Goal: Transaction & Acquisition: Purchase product/service

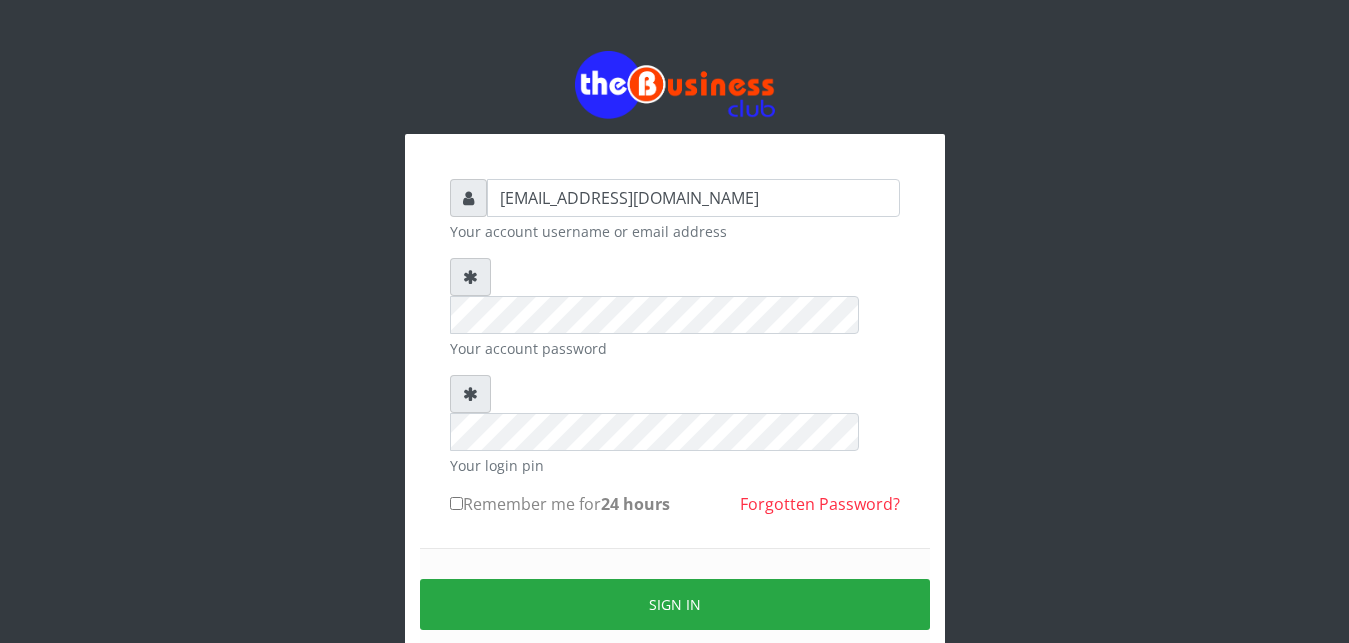
type input "[EMAIL_ADDRESS][DOMAIN_NAME]"
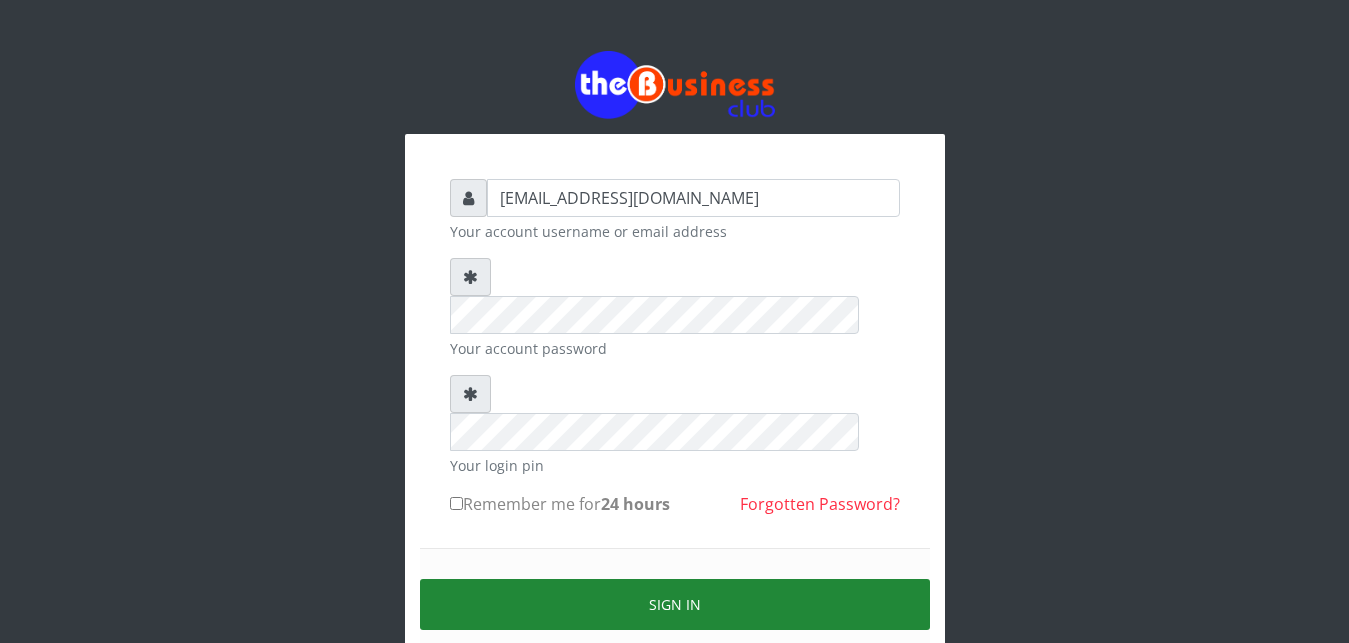
click at [652, 579] on button "Sign in" at bounding box center [675, 604] width 510 height 51
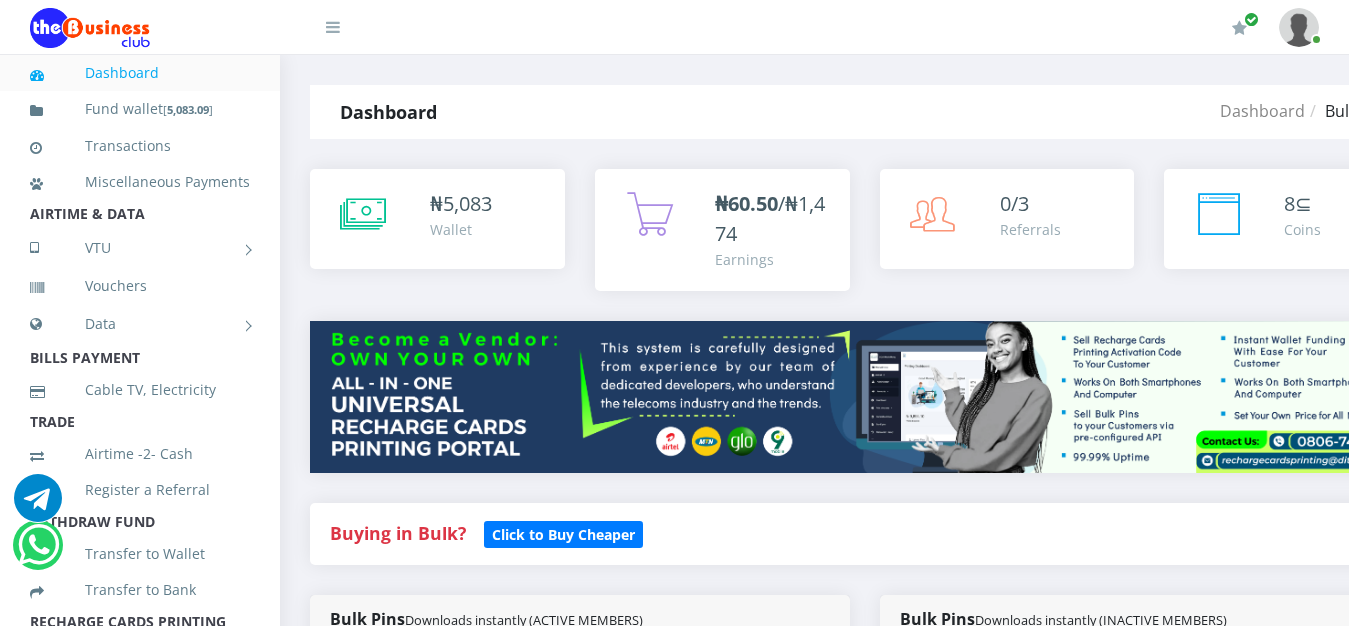
click at [472, 236] on div "Wallet" at bounding box center [461, 229] width 62 height 21
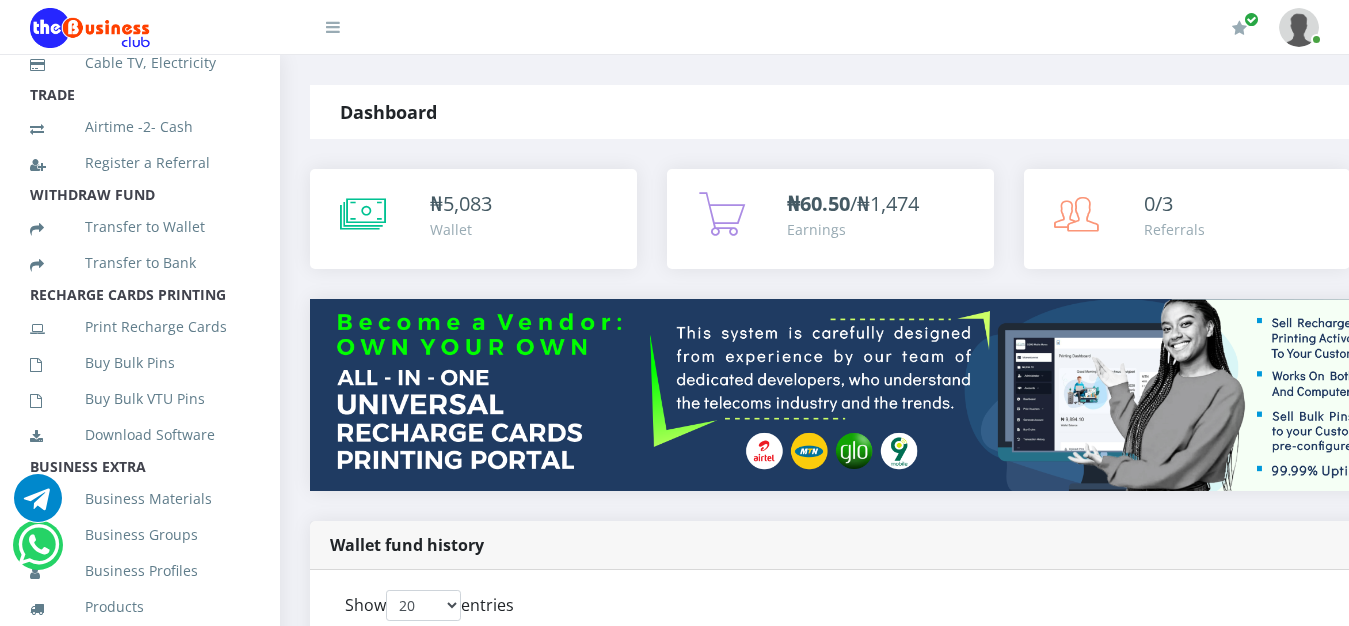
scroll to position [327, 0]
click at [120, 384] on link "Buy Bulk Pins" at bounding box center [140, 363] width 220 height 46
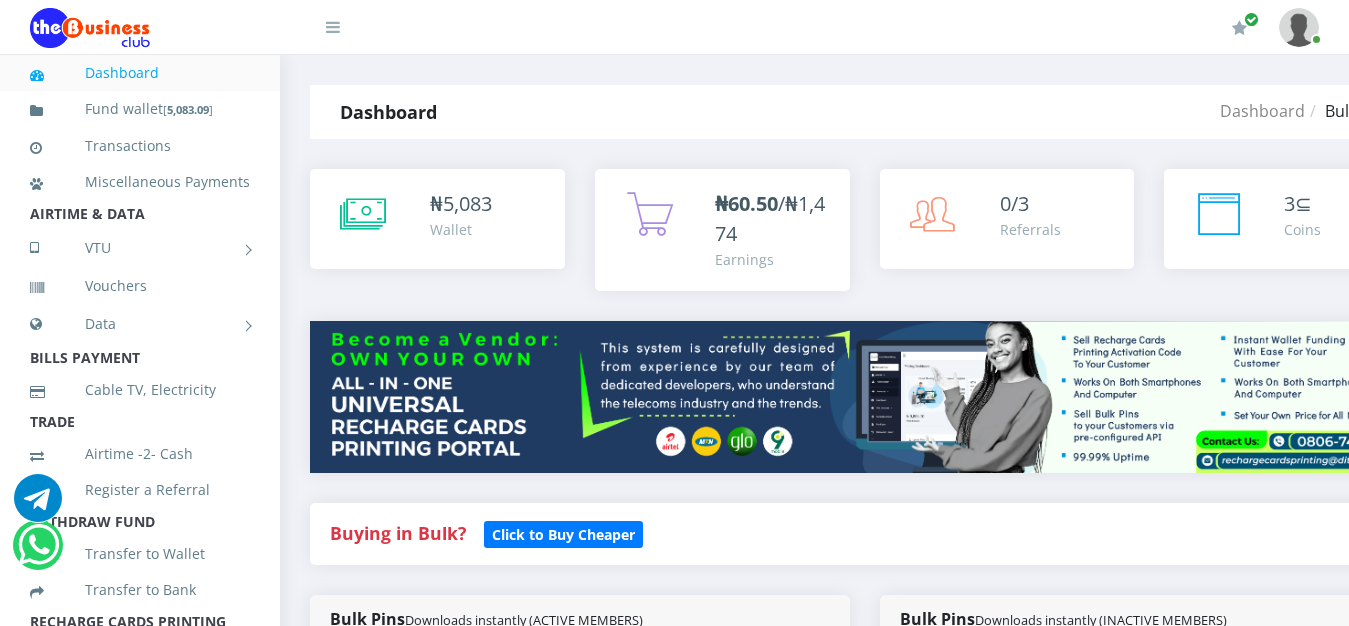
scroll to position [504, 0]
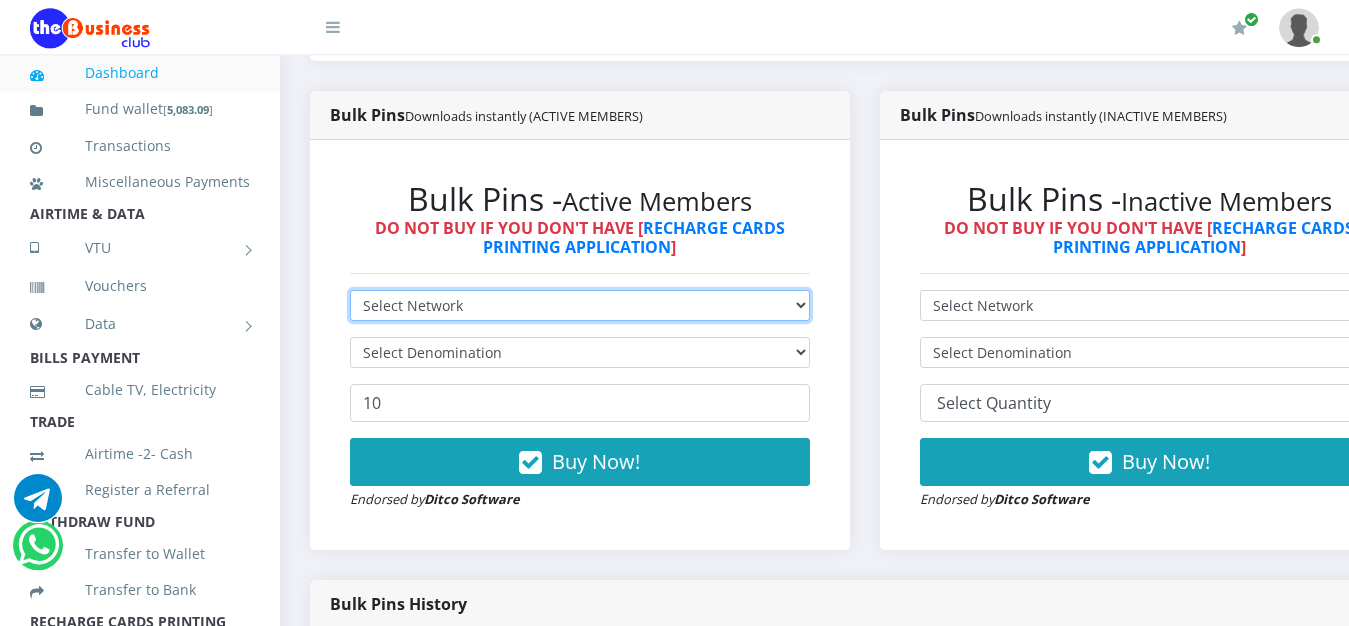
click at [584, 290] on select "Select Network MTN Globacom 9Mobile Airtel" at bounding box center [580, 305] width 460 height 31
select select "MTN"
click option "MTN" at bounding box center [0, 0] width 0 height 0
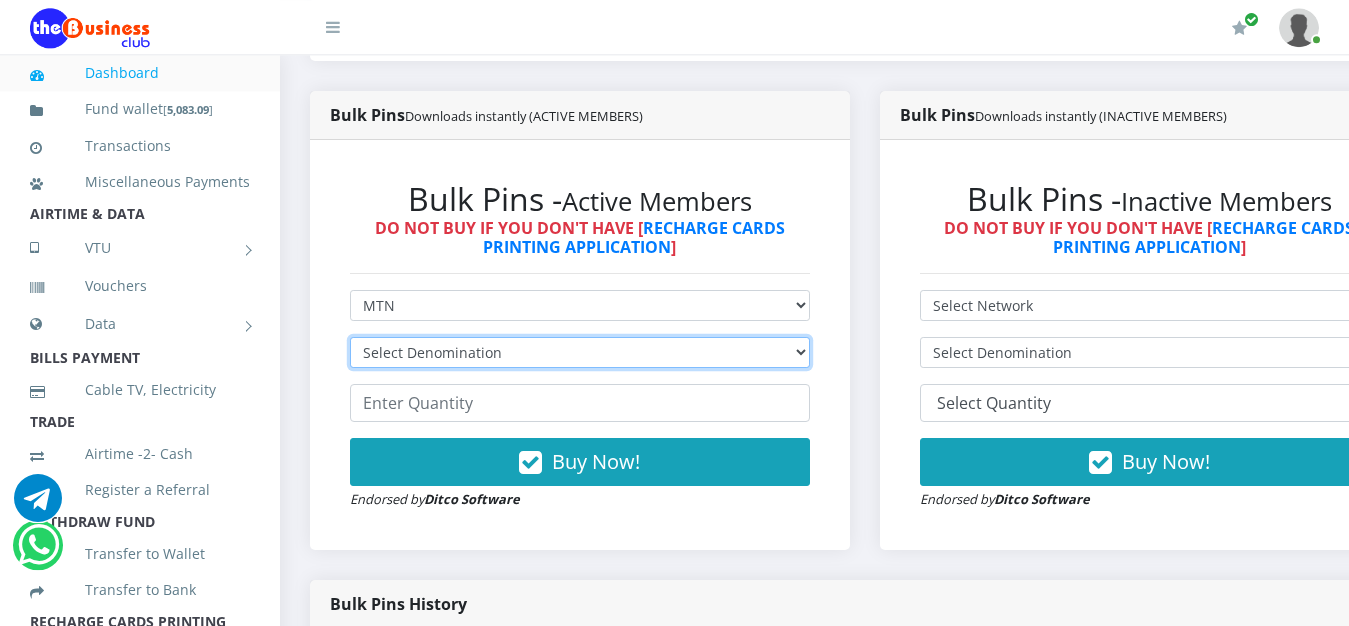
click at [350, 337] on select "Select Denomination MTN NGN100 - ₦96.99 MTN NGN200 - ₦193.98 MTN NGN400 - ₦387.…" at bounding box center [580, 352] width 460 height 31
select select "96.99-100"
click option "MTN NGN100 - ₦96.99" at bounding box center [0, 0] width 0 height 0
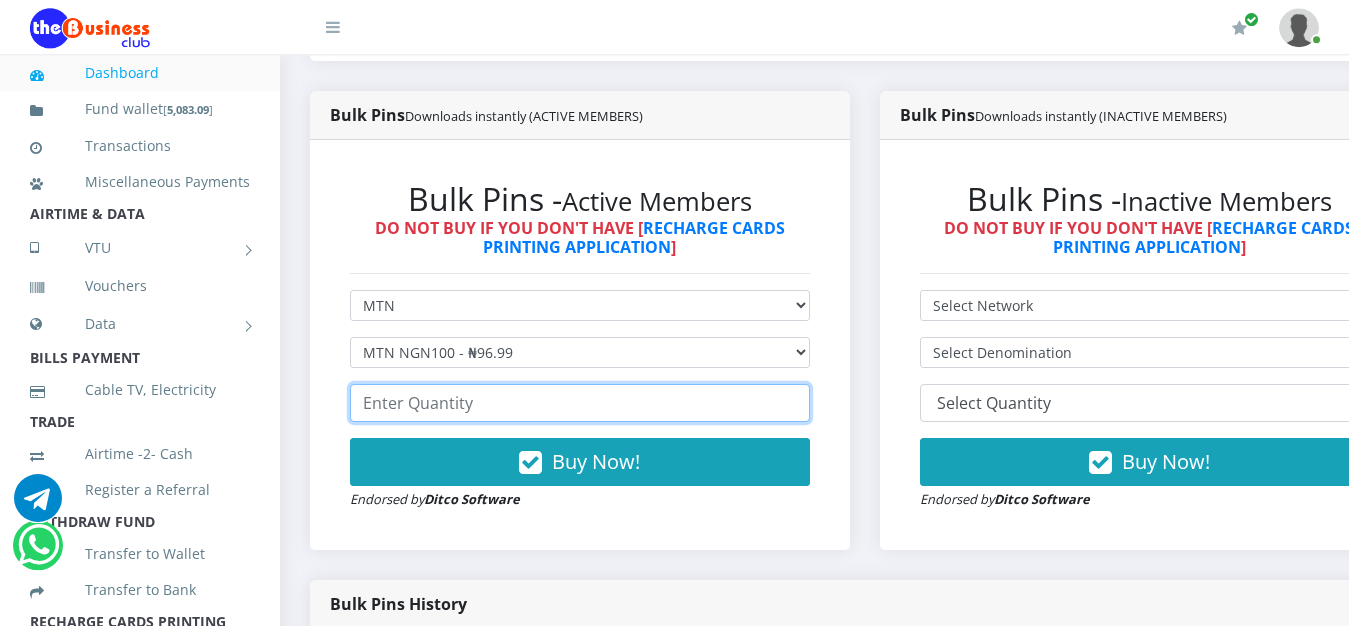
click at [471, 386] on input "number" at bounding box center [580, 403] width 460 height 38
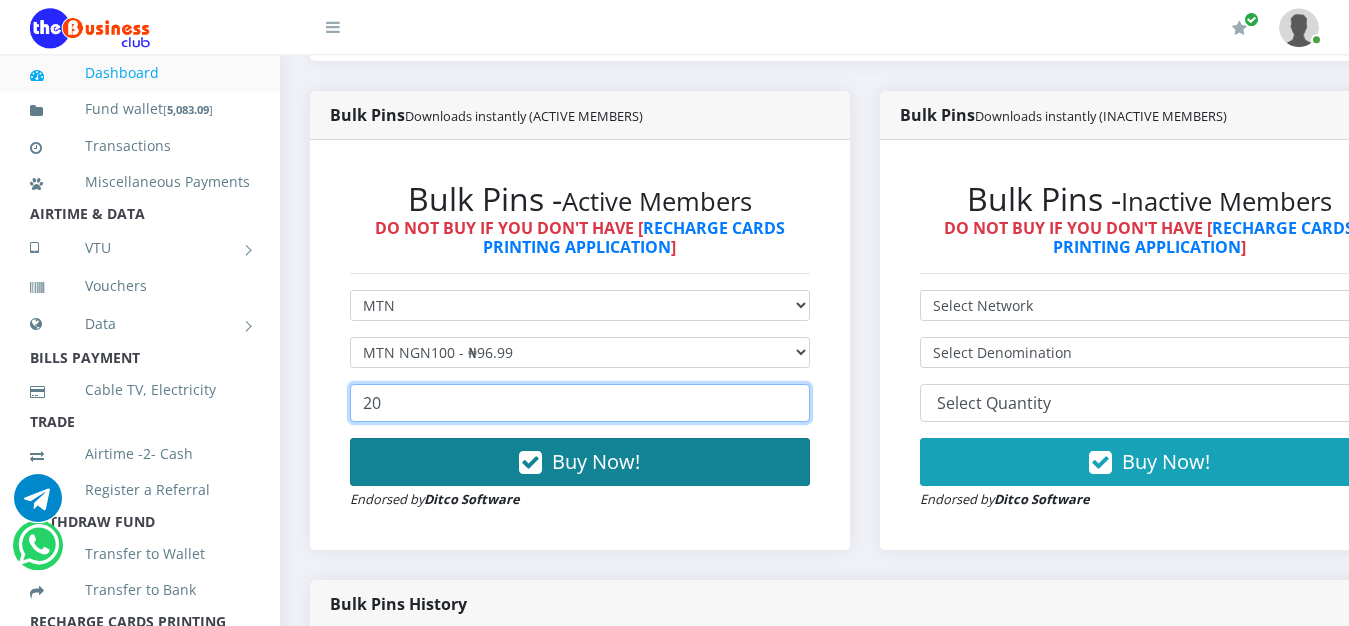
type input "20"
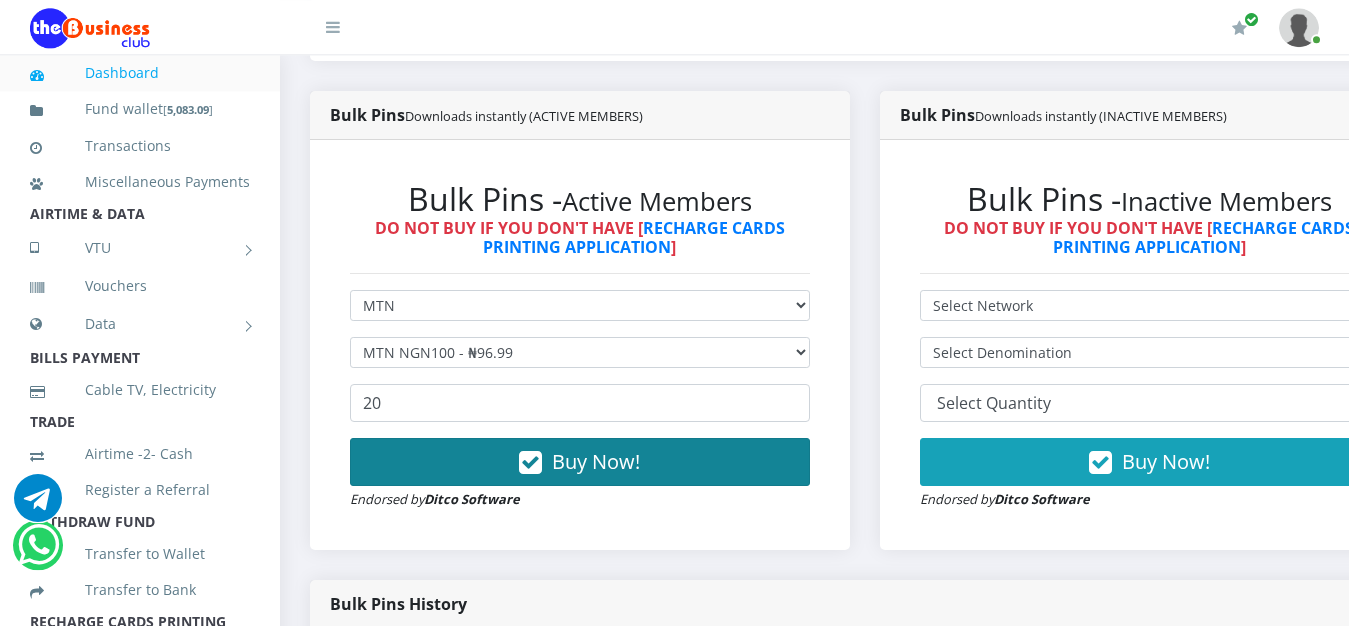
click at [584, 448] on span "Buy Now!" at bounding box center [596, 461] width 88 height 27
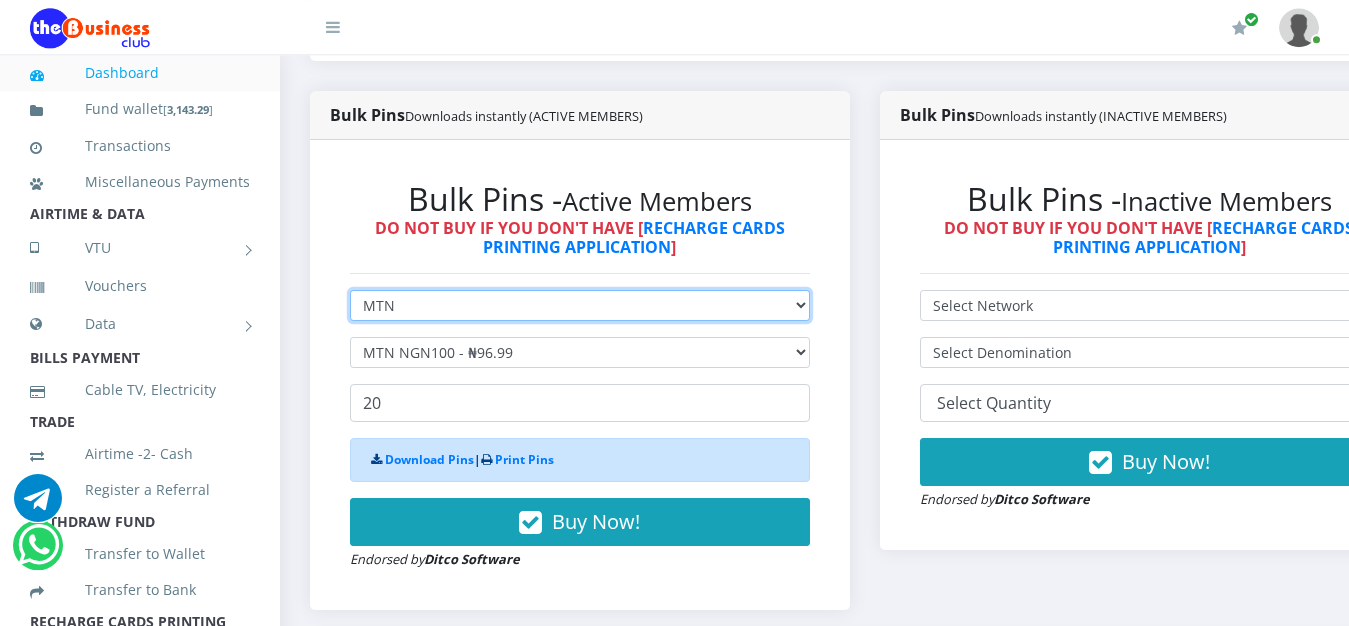
click at [350, 290] on select "Select Network MTN Globacom 9Mobile Airtel" at bounding box center [580, 305] width 460 height 31
select select "Airtel"
click option "Airtel" at bounding box center [0, 0] width 0 height 0
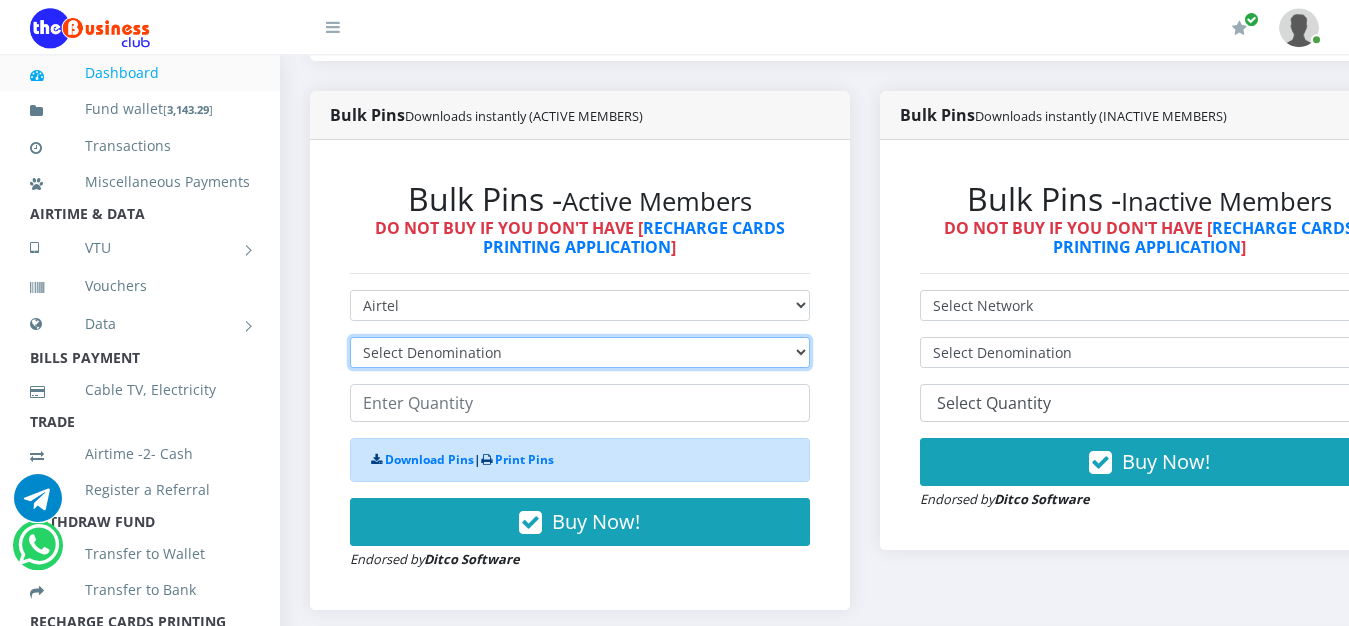
click at [350, 337] on select "Select Denomination Airtel NGN100 - ₦96.38 Airtel NGN200 - ₦192.76 Airtel NGN50…" at bounding box center [580, 352] width 460 height 31
select select "96.38-100"
click option "Airtel NGN100 - ₦96.38" at bounding box center [0, 0] width 0 height 0
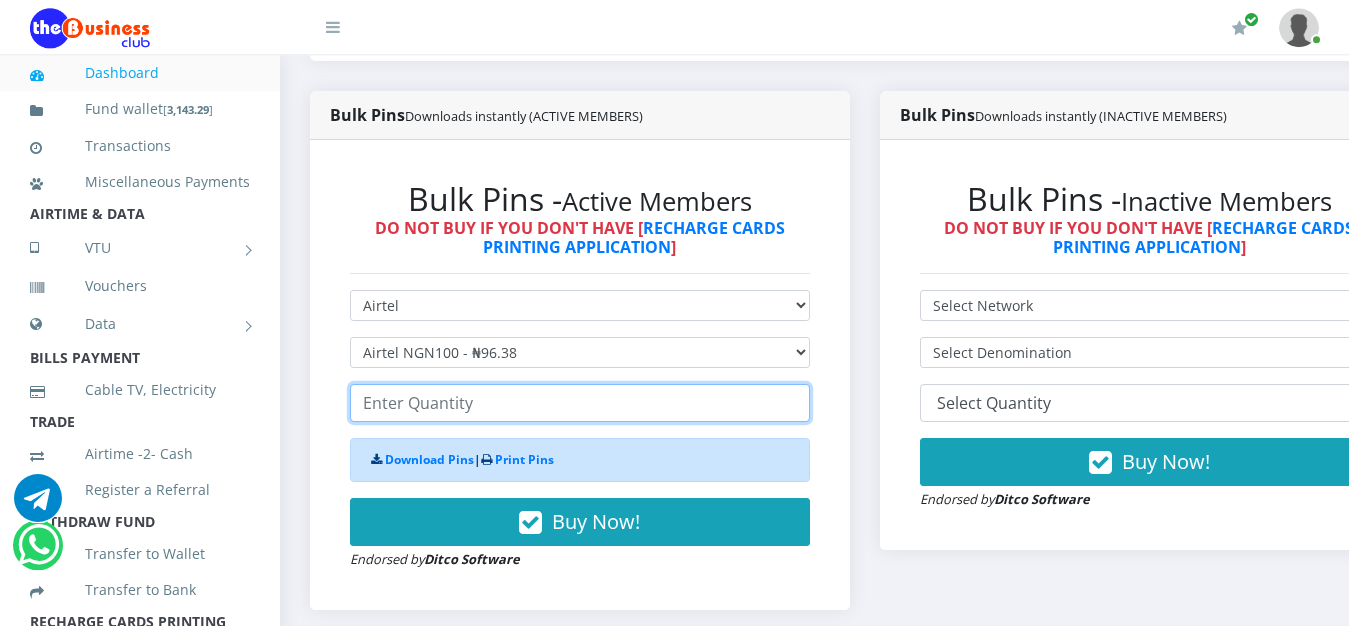
click at [468, 389] on input "number" at bounding box center [580, 403] width 460 height 38
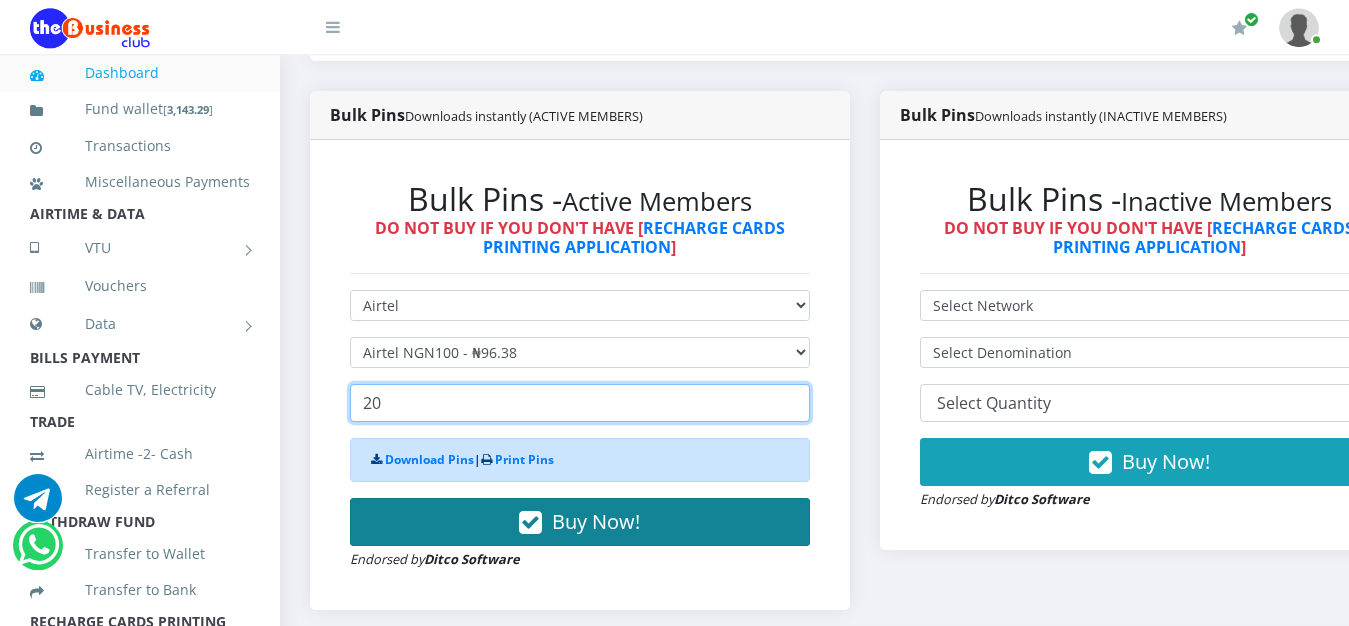
type input "20"
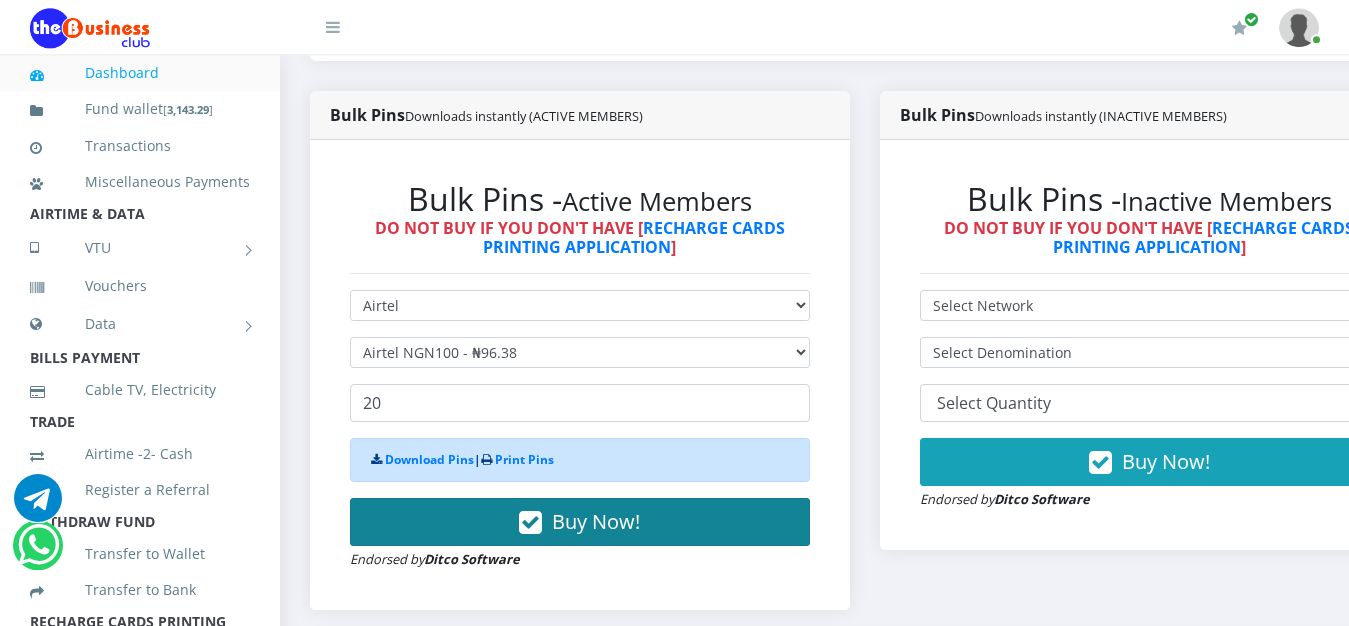
click at [631, 508] on span "Buy Now!" at bounding box center [596, 521] width 88 height 27
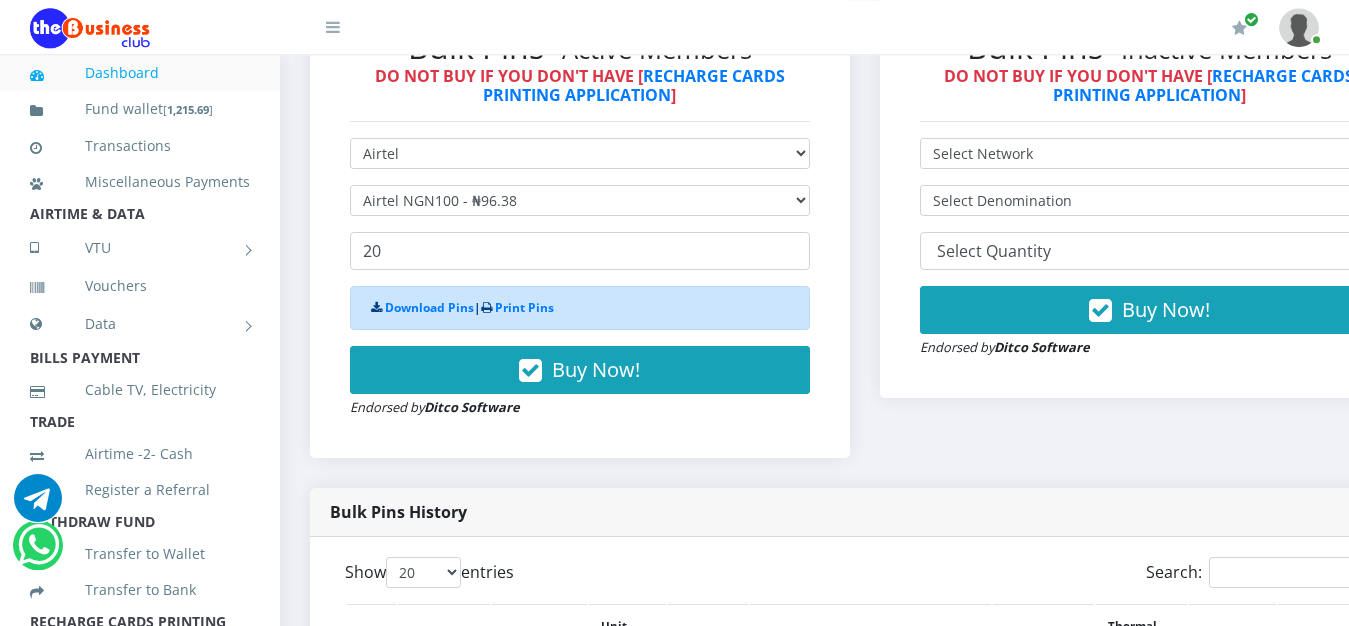
scroll to position [586, 0]
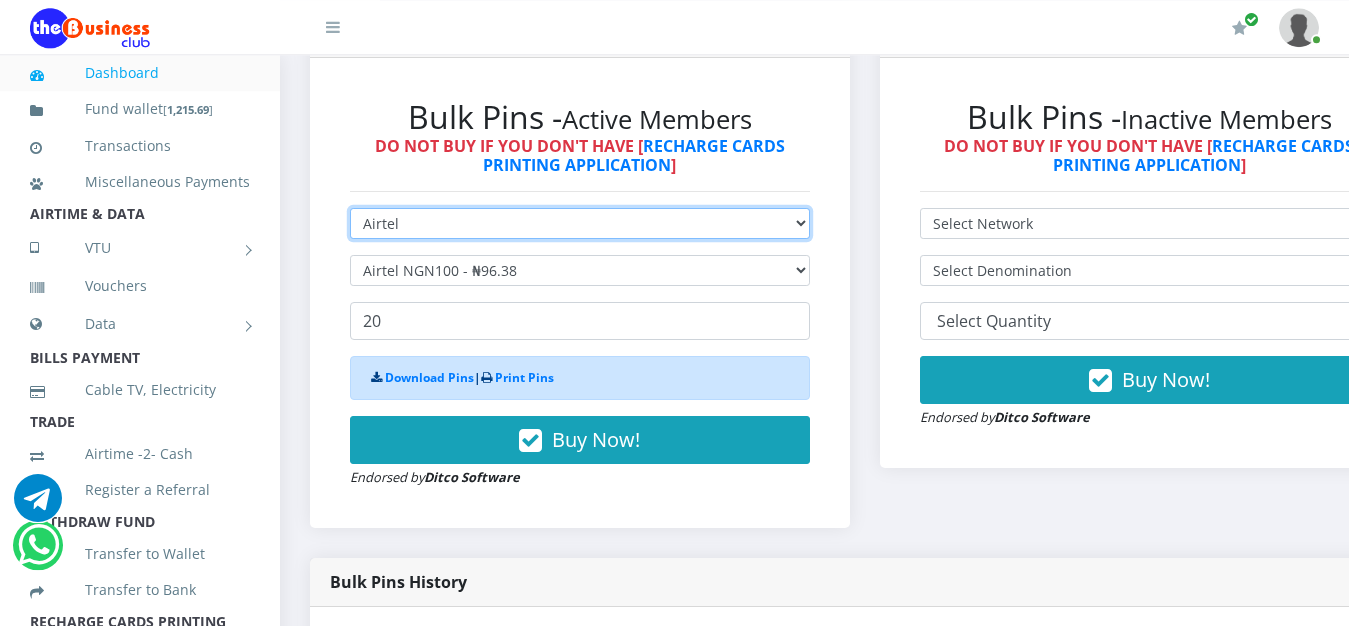
click at [350, 208] on select "Select Network MTN Globacom 9Mobile Airtel" at bounding box center [580, 223] width 460 height 31
select select "Glo"
click option "Globacom" at bounding box center [0, 0] width 0 height 0
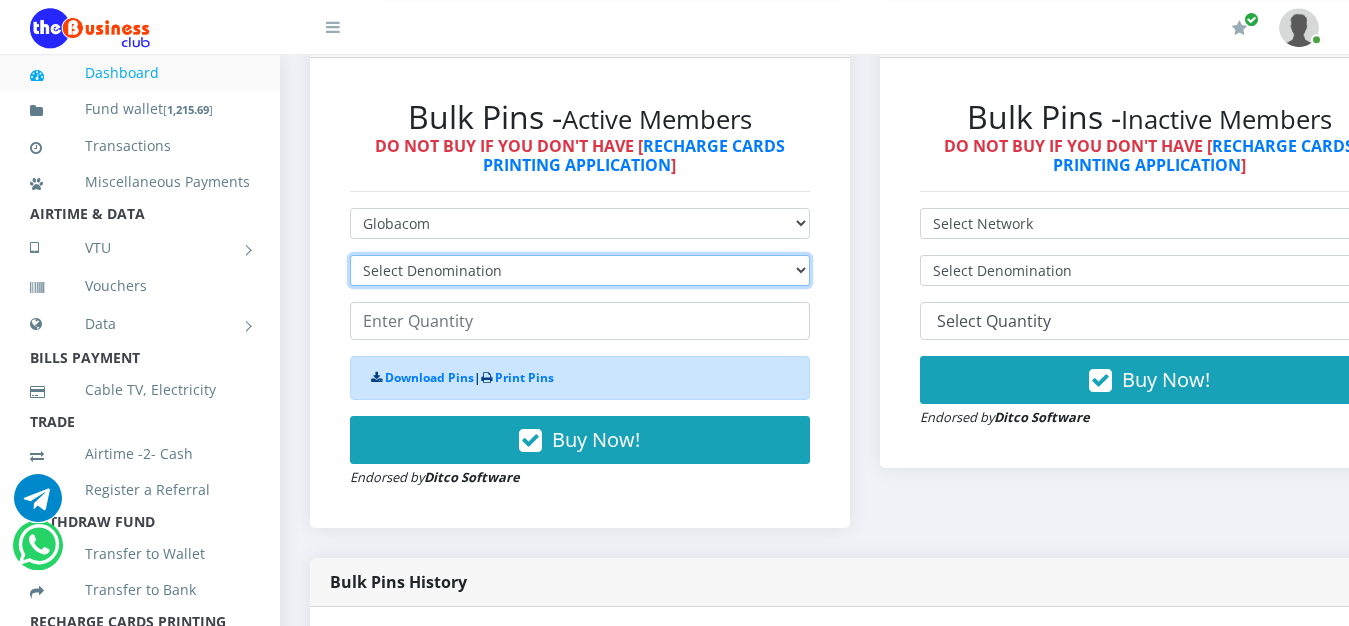
click at [350, 255] on select "Select Denomination Glo NGN100 - ₦96.55 Glo NGN200 - ₦193.10 Glo NGN500 - ₦482.…" at bounding box center [580, 270] width 460 height 31
select select "96.55-100"
click option "Glo NGN100 - ₦96.55" at bounding box center [0, 0] width 0 height 0
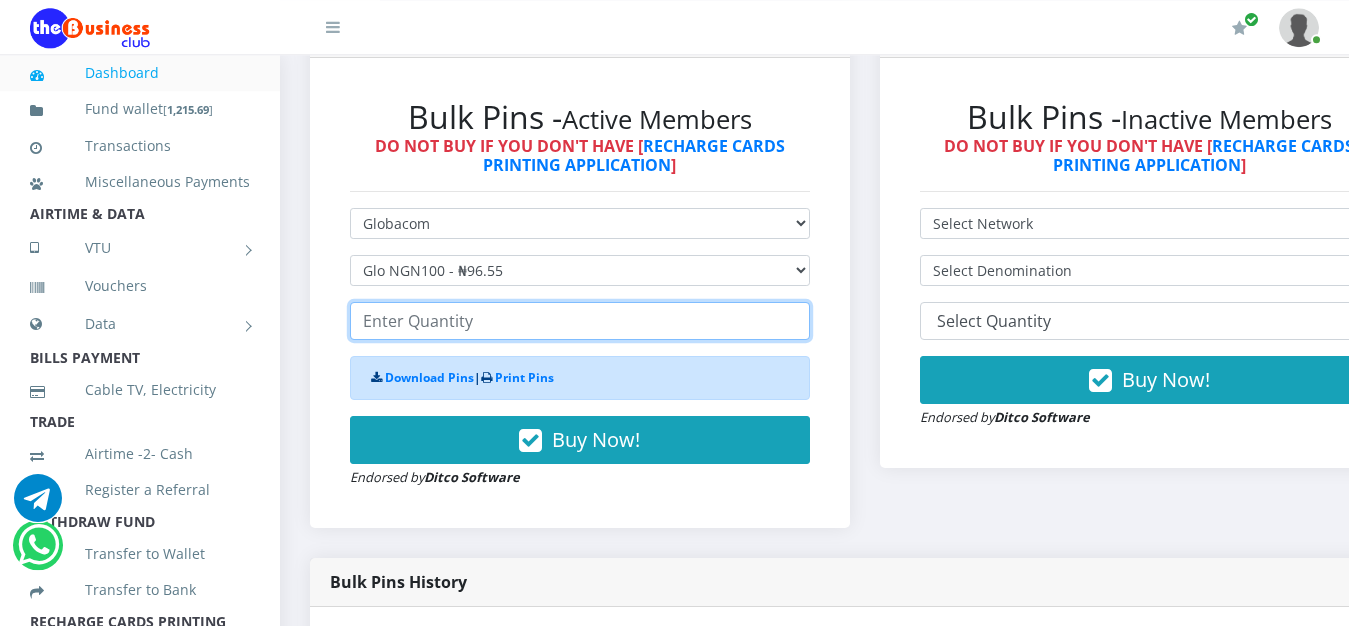
click at [484, 307] on input "number" at bounding box center [580, 321] width 460 height 38
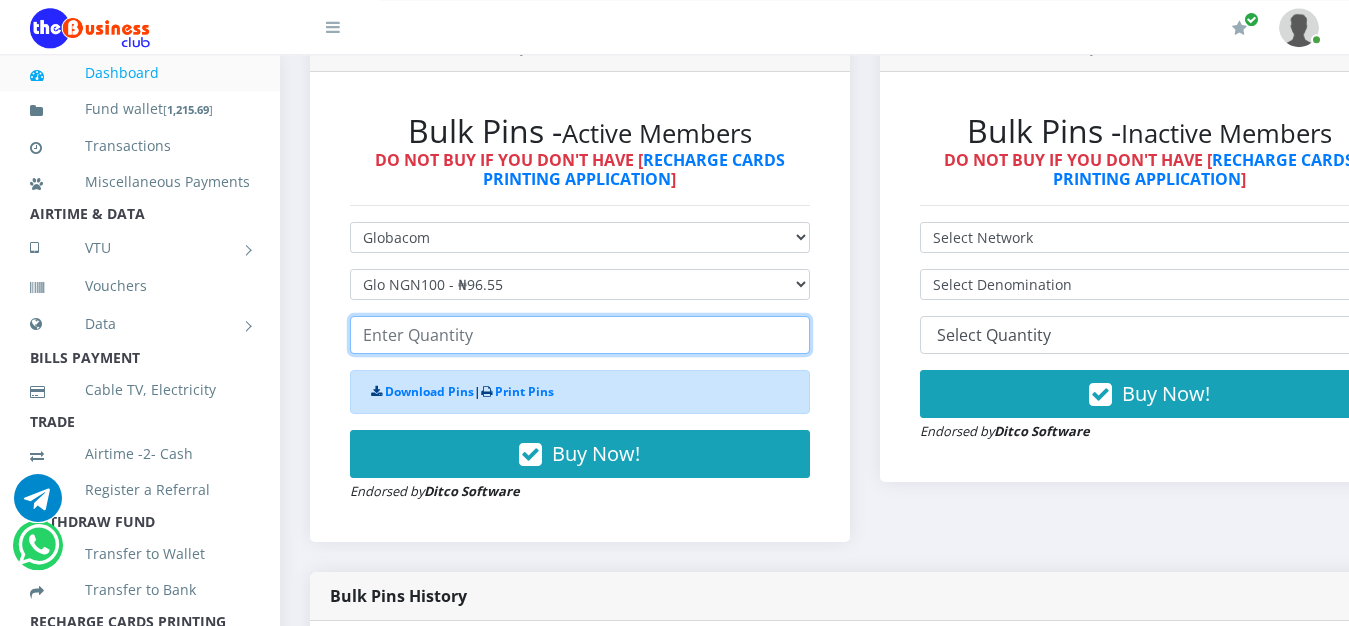
scroll to position [618, 0]
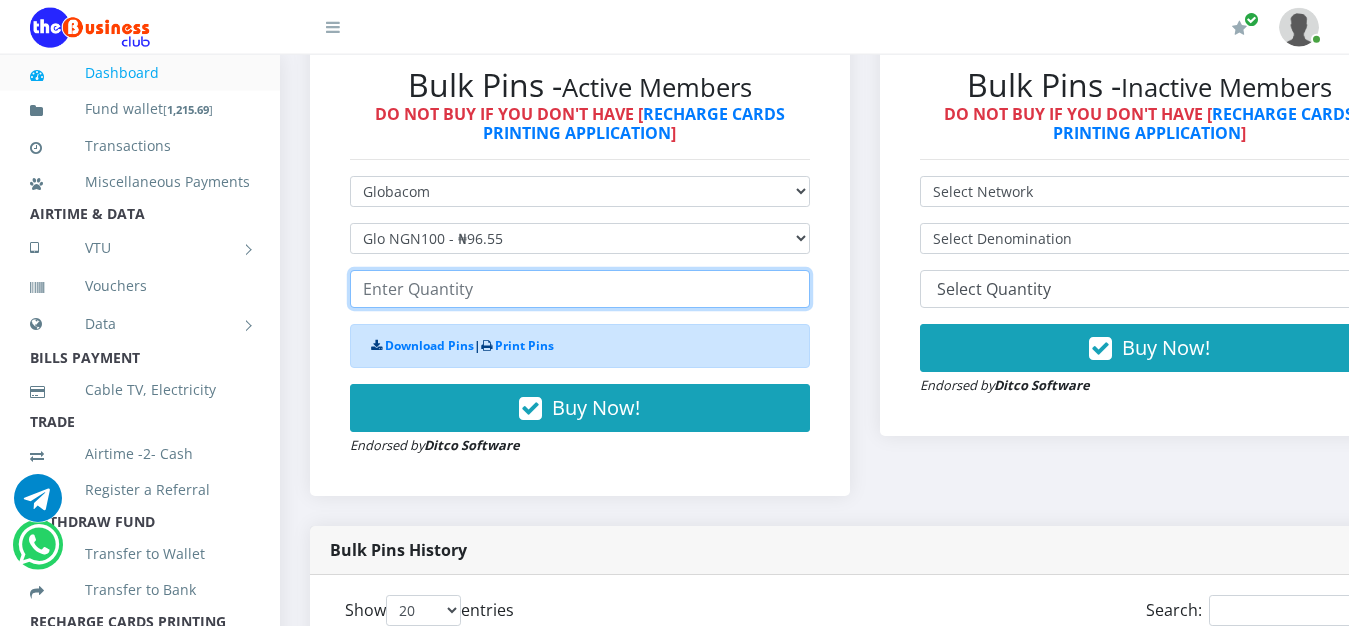
click at [547, 274] on input "number" at bounding box center [580, 289] width 460 height 38
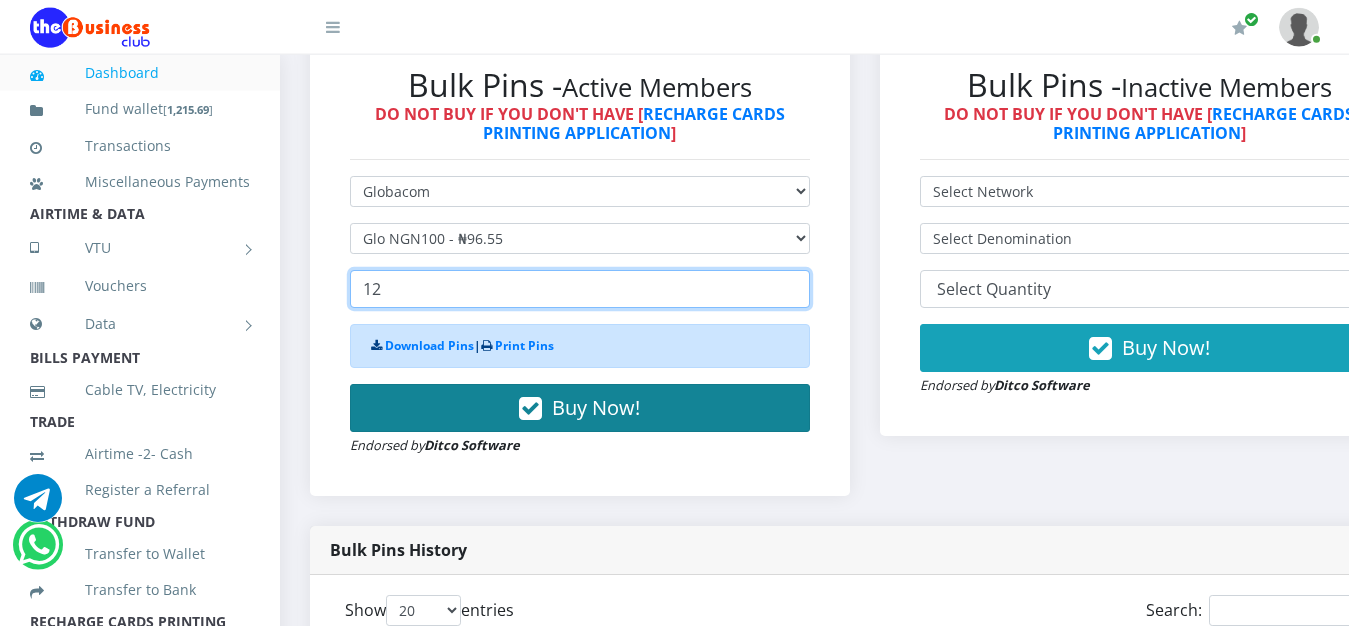
type input "12"
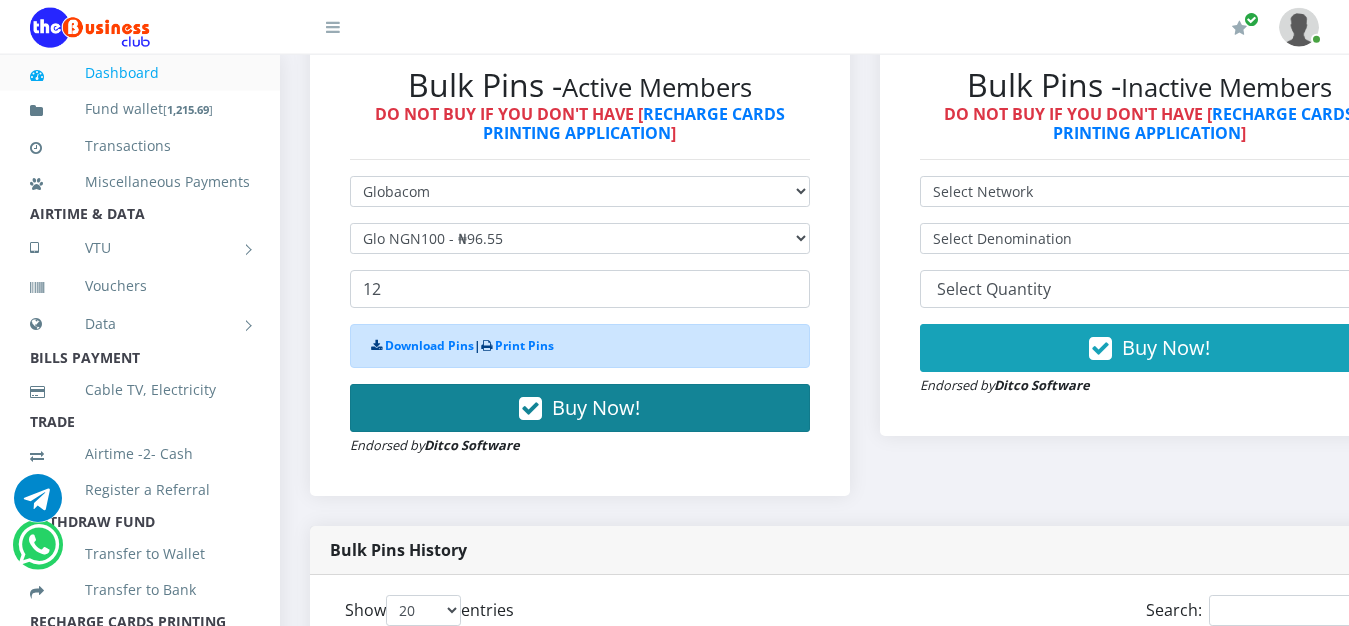
click at [587, 394] on span "Buy Now!" at bounding box center [596, 407] width 88 height 27
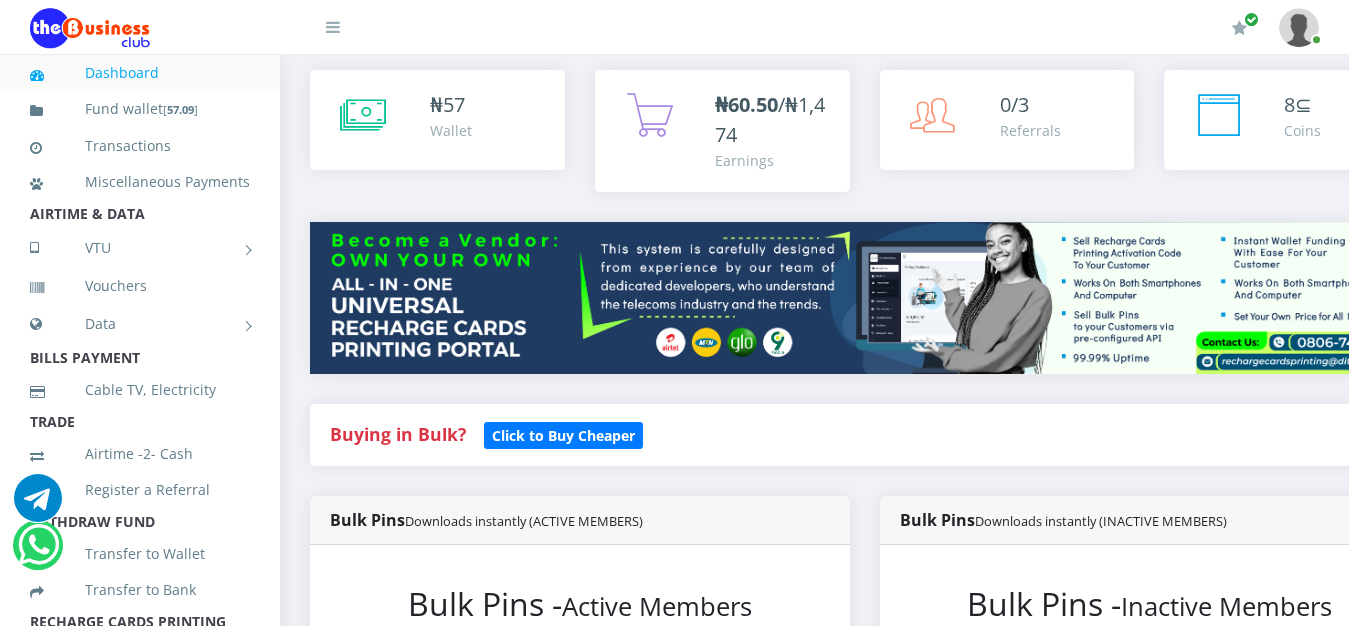
scroll to position [0, 0]
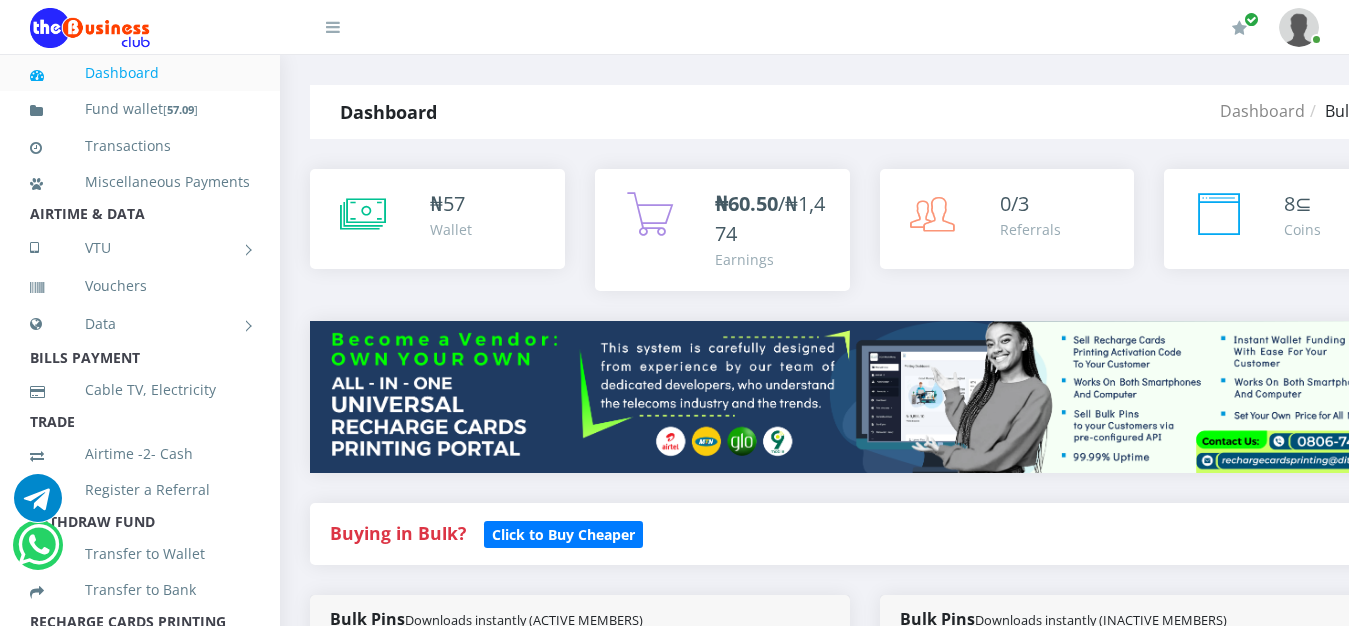
click at [123, 75] on link "Dashboard" at bounding box center [140, 73] width 220 height 46
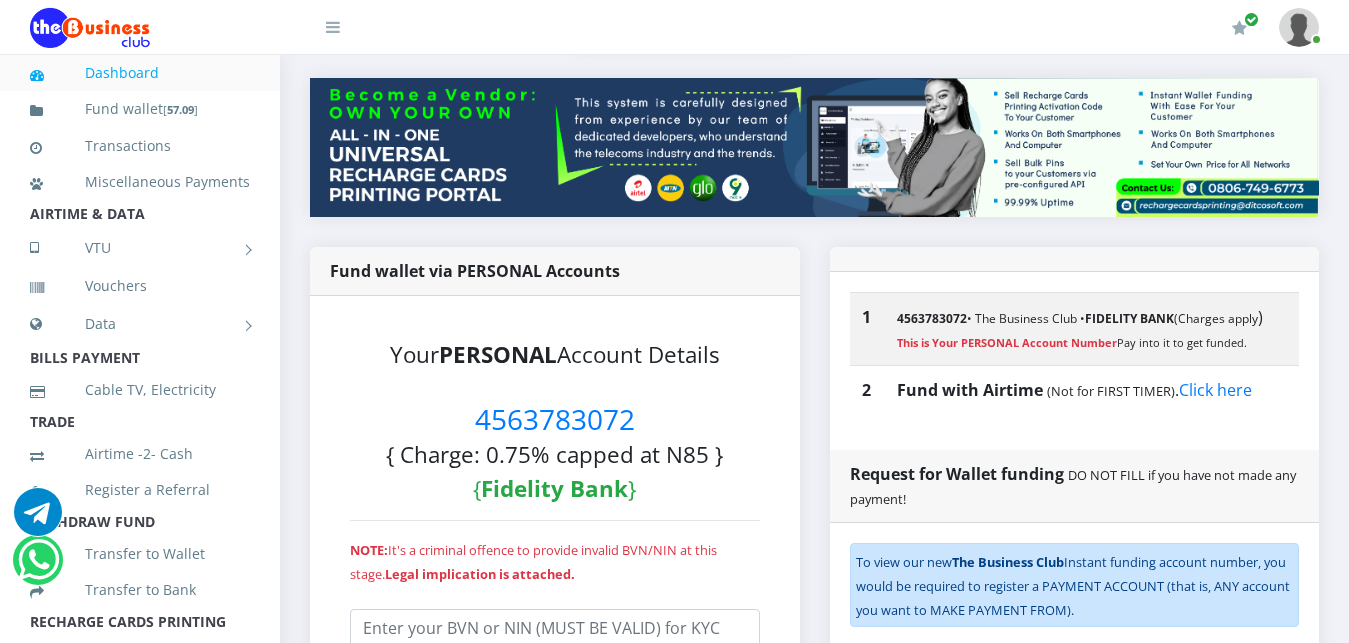
scroll to position [253, 0]
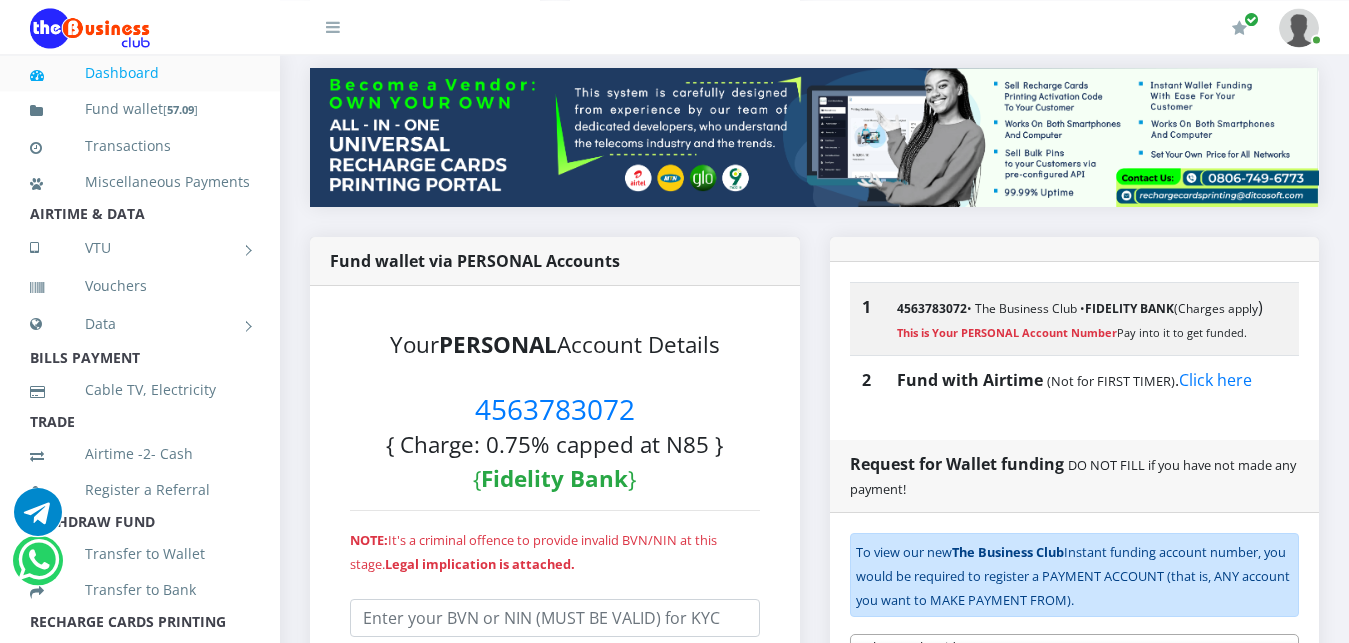
click at [768, 237] on div "Fund wallet via PERSONAL Accounts" at bounding box center [555, 261] width 490 height 49
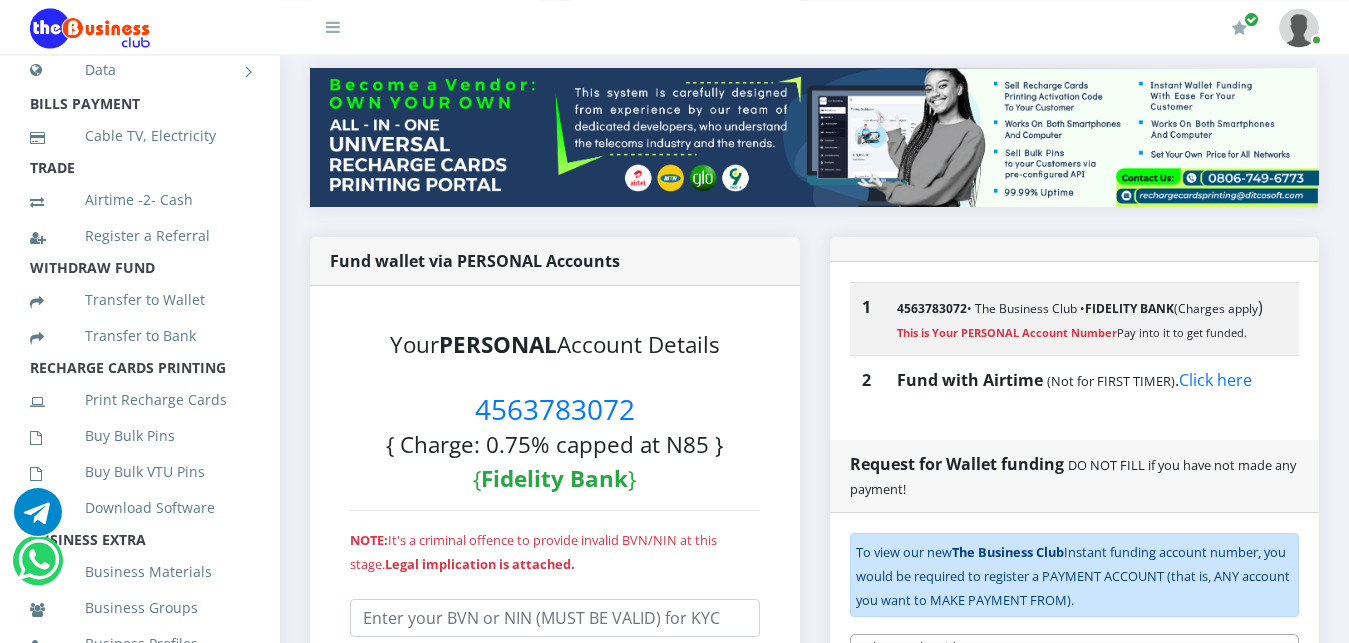
scroll to position [298, 0]
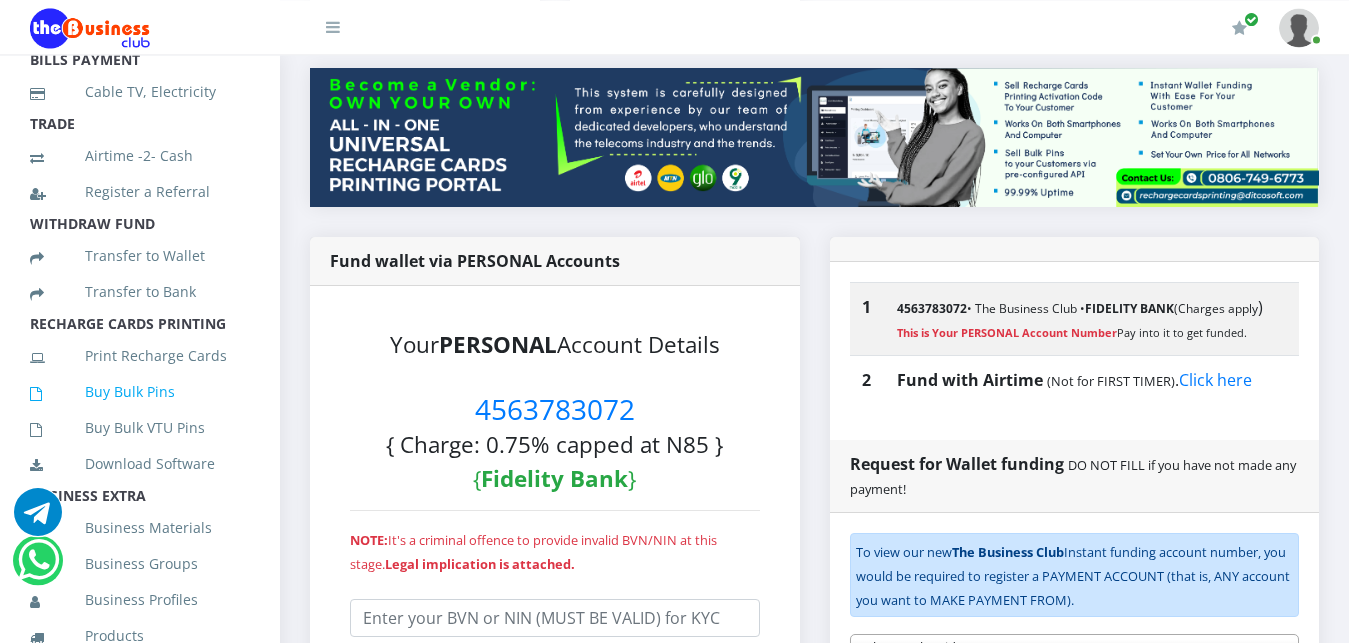
click at [135, 415] on link "Buy Bulk Pins" at bounding box center [140, 392] width 220 height 46
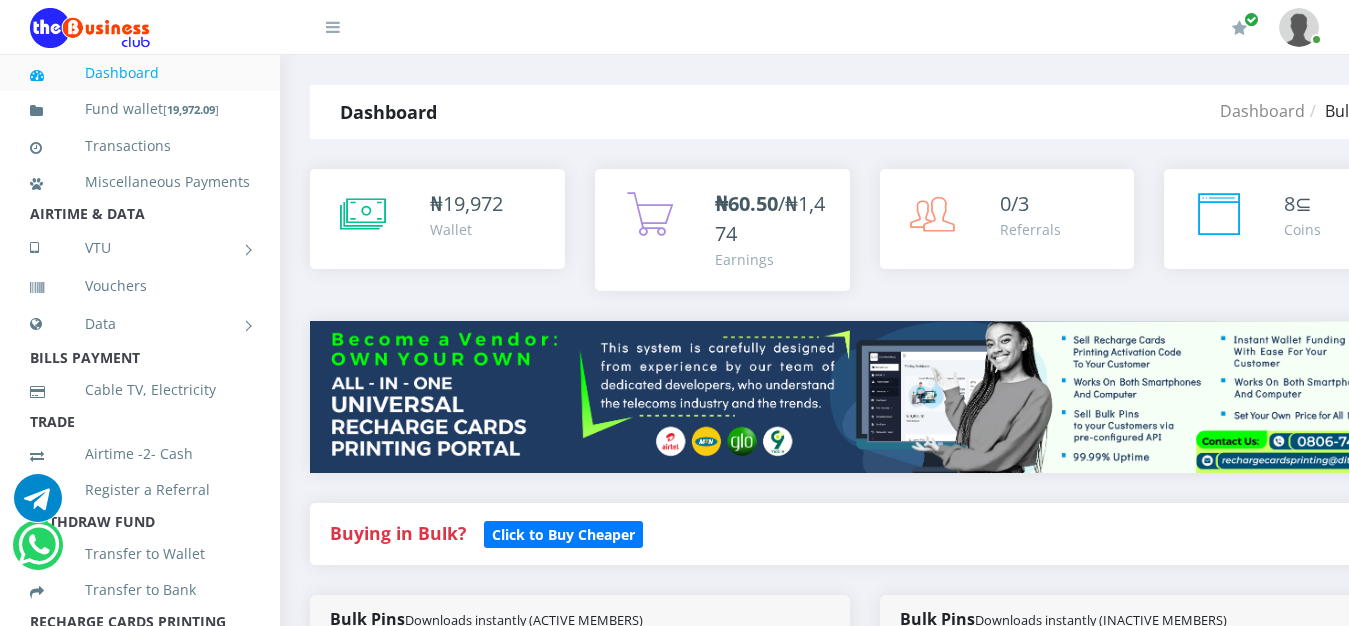
scroll to position [320, 0]
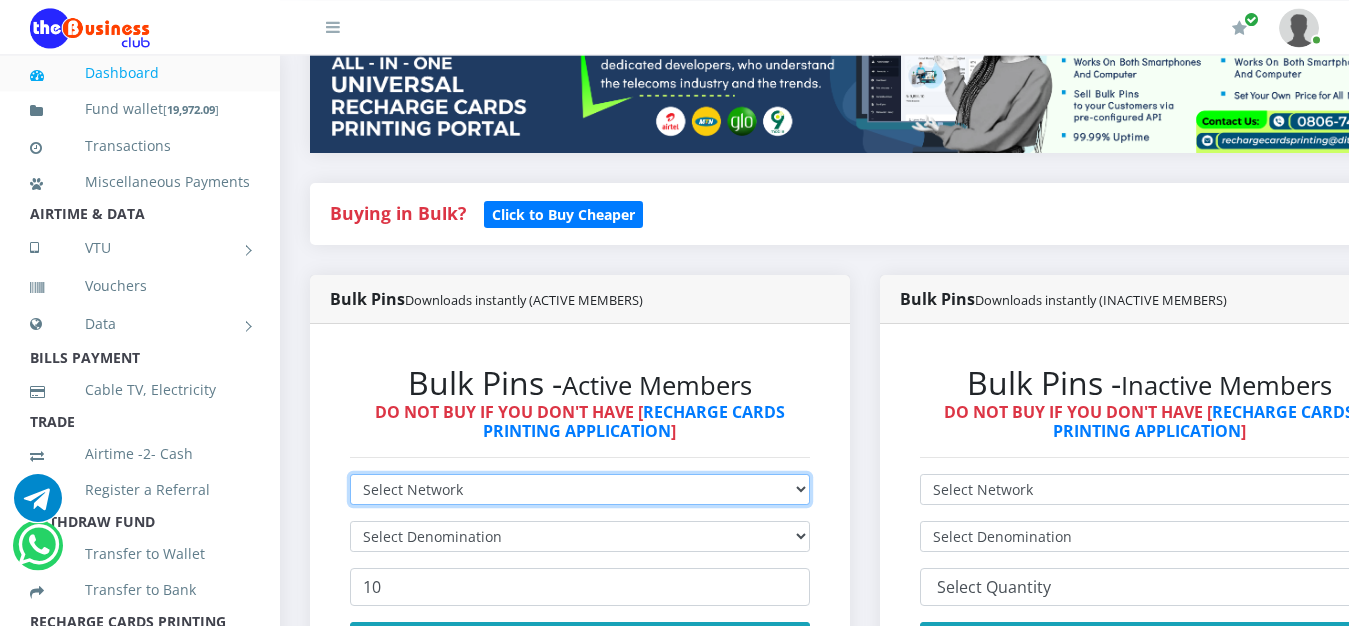
click at [350, 474] on select "Select Network MTN Globacom 9Mobile Airtel" at bounding box center [580, 489] width 460 height 31
select select "MTN"
click option "MTN" at bounding box center [0, 0] width 0 height 0
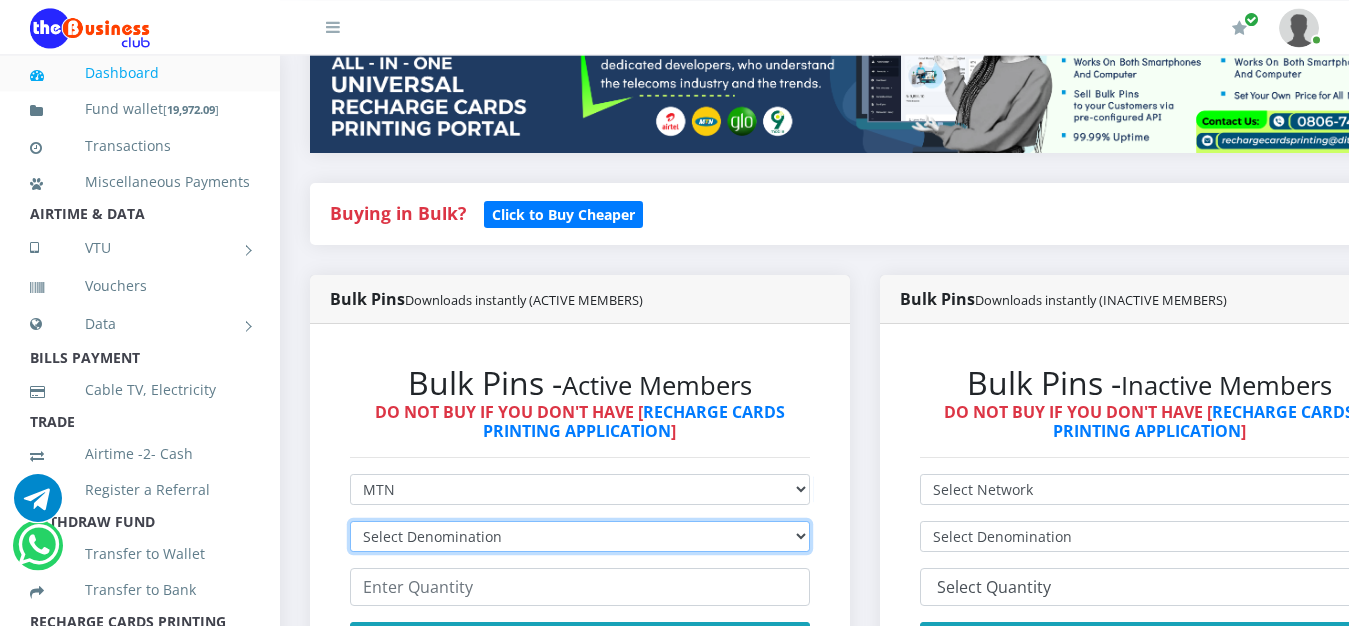
click at [350, 521] on select "Select Denomination MTN NGN100 - ₦96.99 MTN NGN200 - ₦193.98 MTN NGN400 - ₦387.…" at bounding box center [580, 536] width 460 height 31
select select "193.98-200"
click option "MTN NGN200 - ₦193.98" at bounding box center [0, 0] width 0 height 0
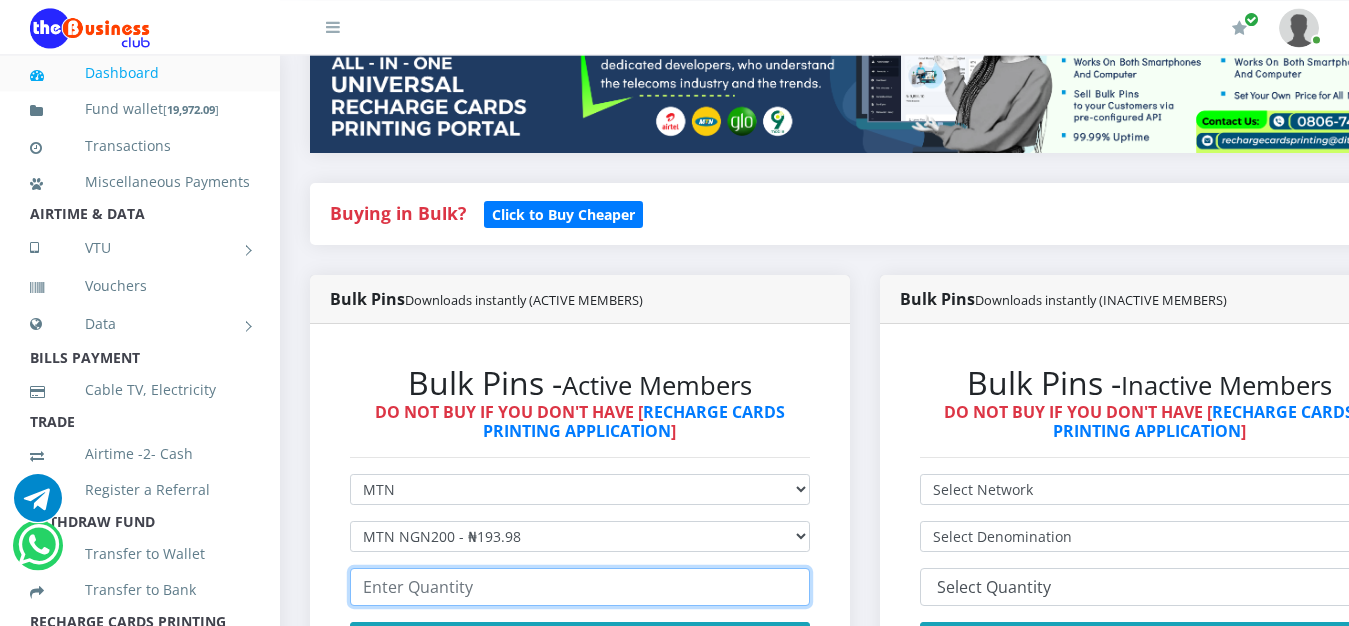
click at [464, 571] on input "number" at bounding box center [580, 587] width 460 height 38
type input "20"
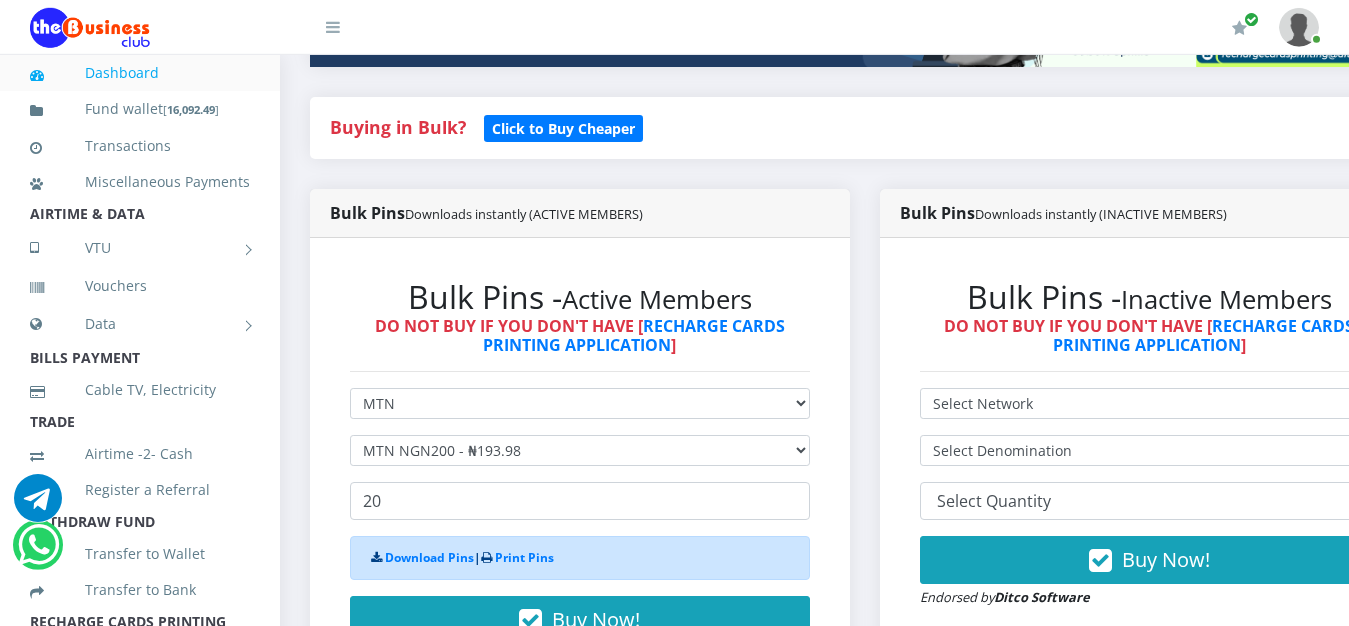
scroll to position [413, 0]
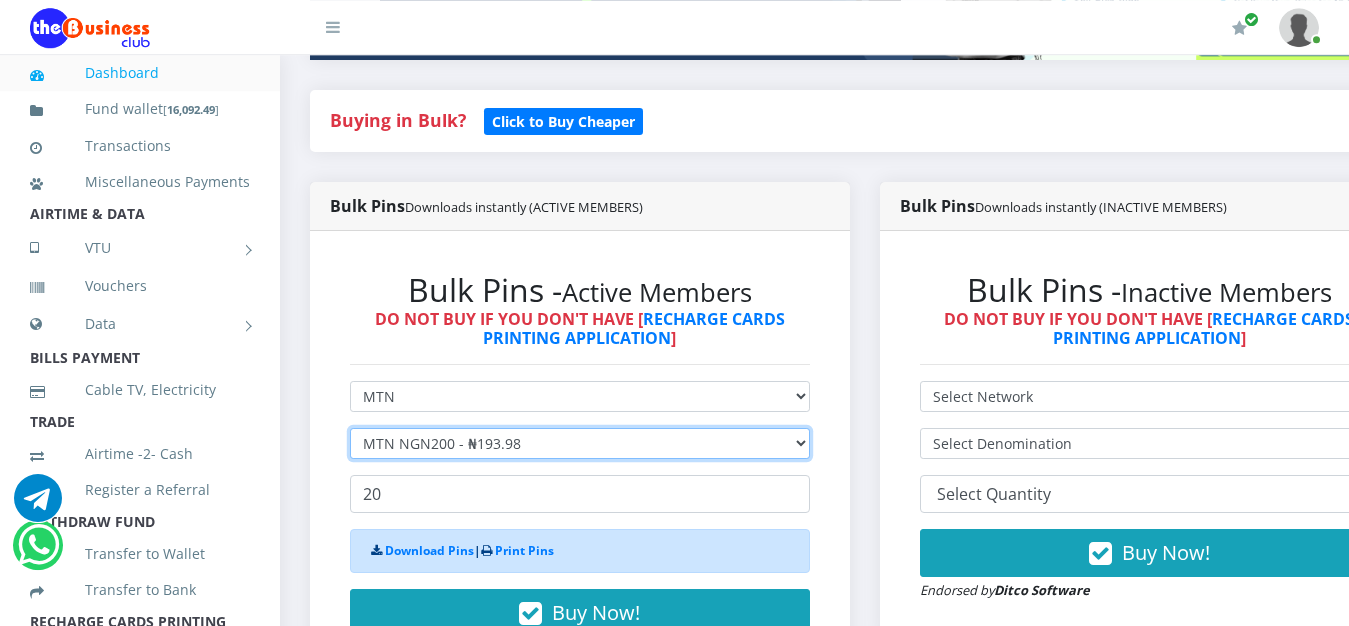
click at [350, 428] on select "Select Denomination MTN NGN100 - ₦96.99 MTN NGN200 - ₦193.98 MTN NGN400 - ₦387.…" at bounding box center [580, 443] width 460 height 31
select select "484.95-500"
click option "MTN NGN500 - ₦484.95" at bounding box center [0, 0] width 0 height 0
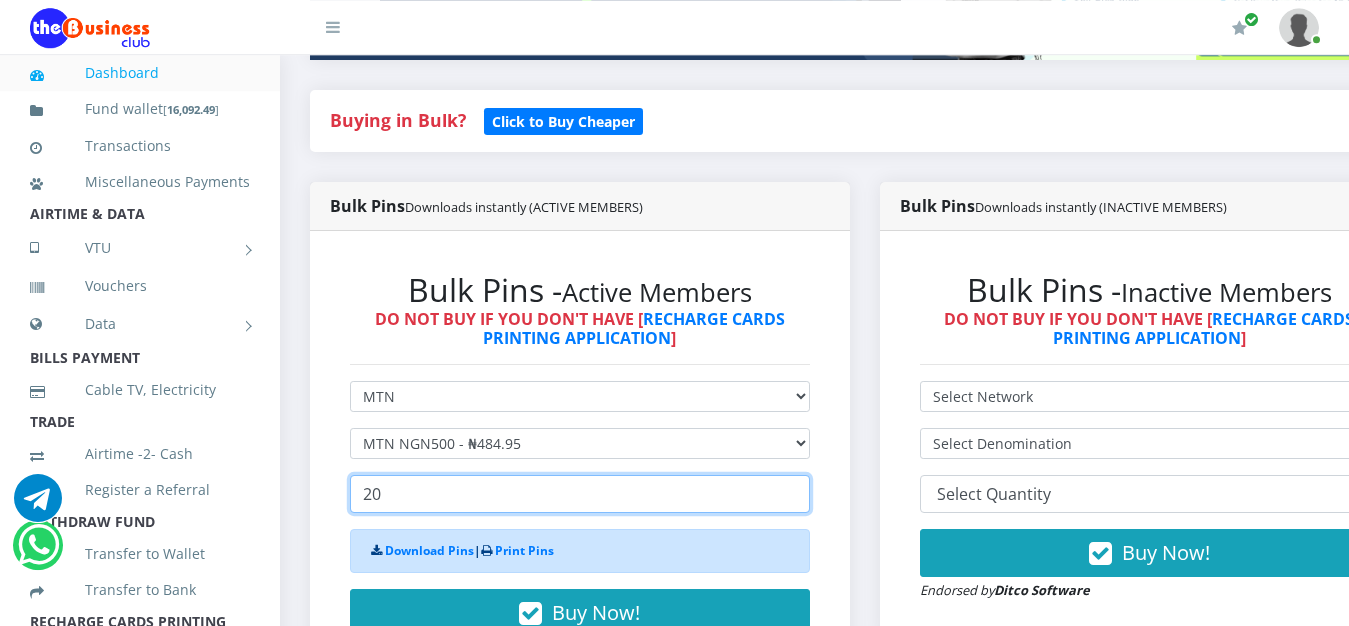
click at [457, 475] on input "20" at bounding box center [580, 494] width 460 height 38
type input "2"
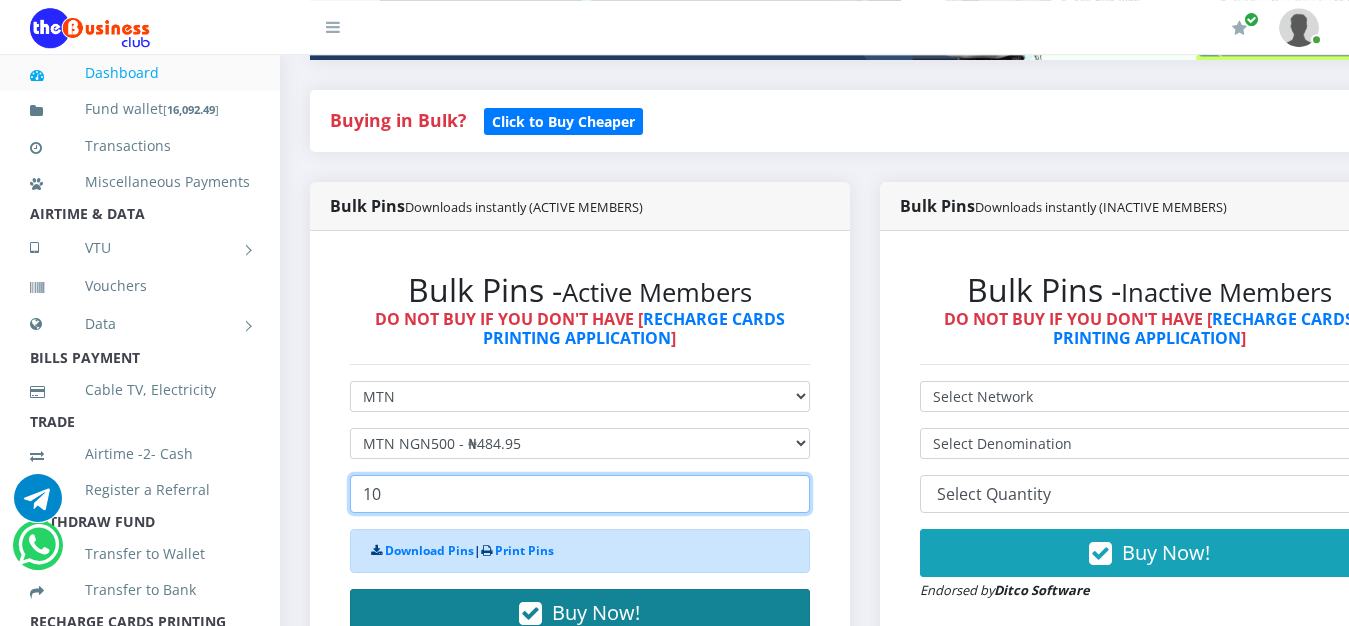
type input "10"
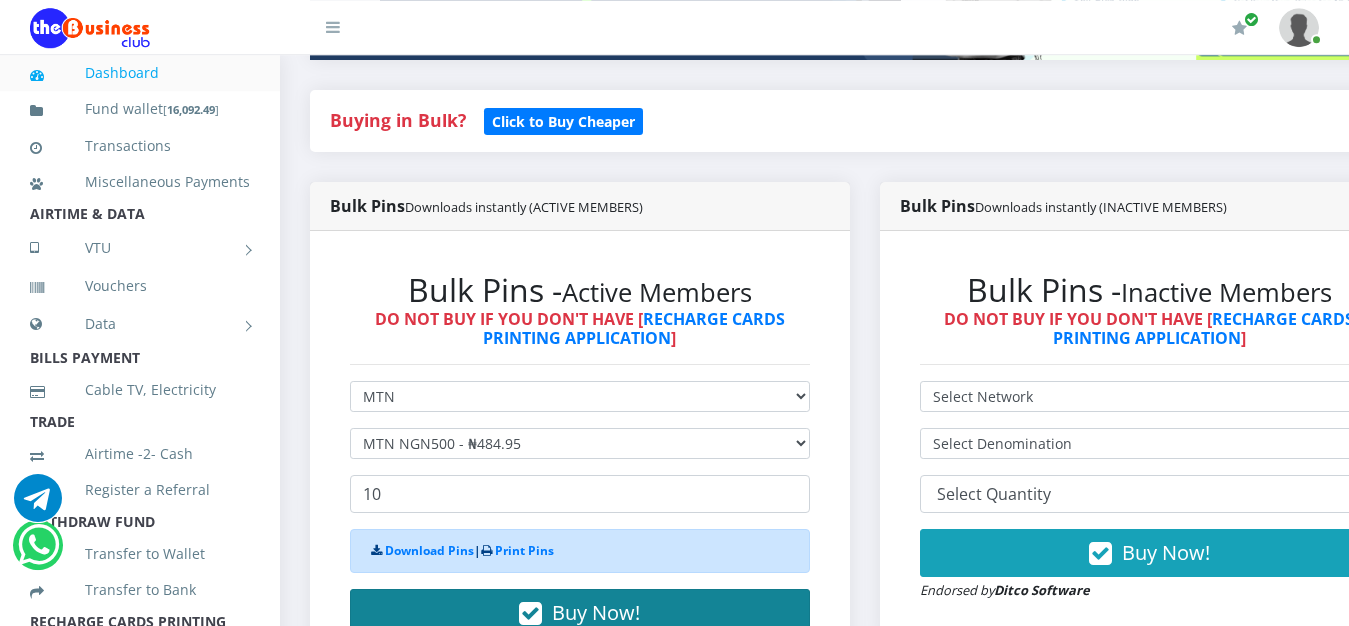
click at [568, 599] on span "Buy Now!" at bounding box center [596, 612] width 88 height 27
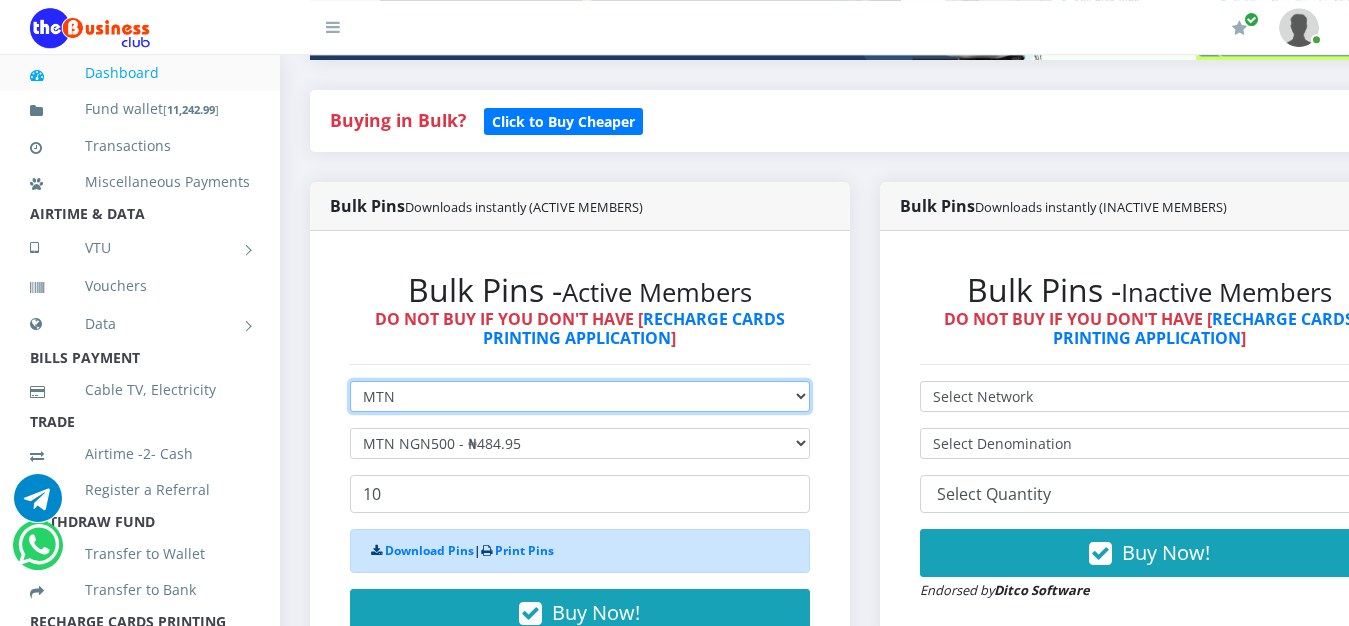
click at [350, 381] on select "Select Network MTN Globacom 9Mobile Airtel" at bounding box center [580, 396] width 460 height 31
select select "Airtel"
click option "Airtel" at bounding box center [0, 0] width 0 height 0
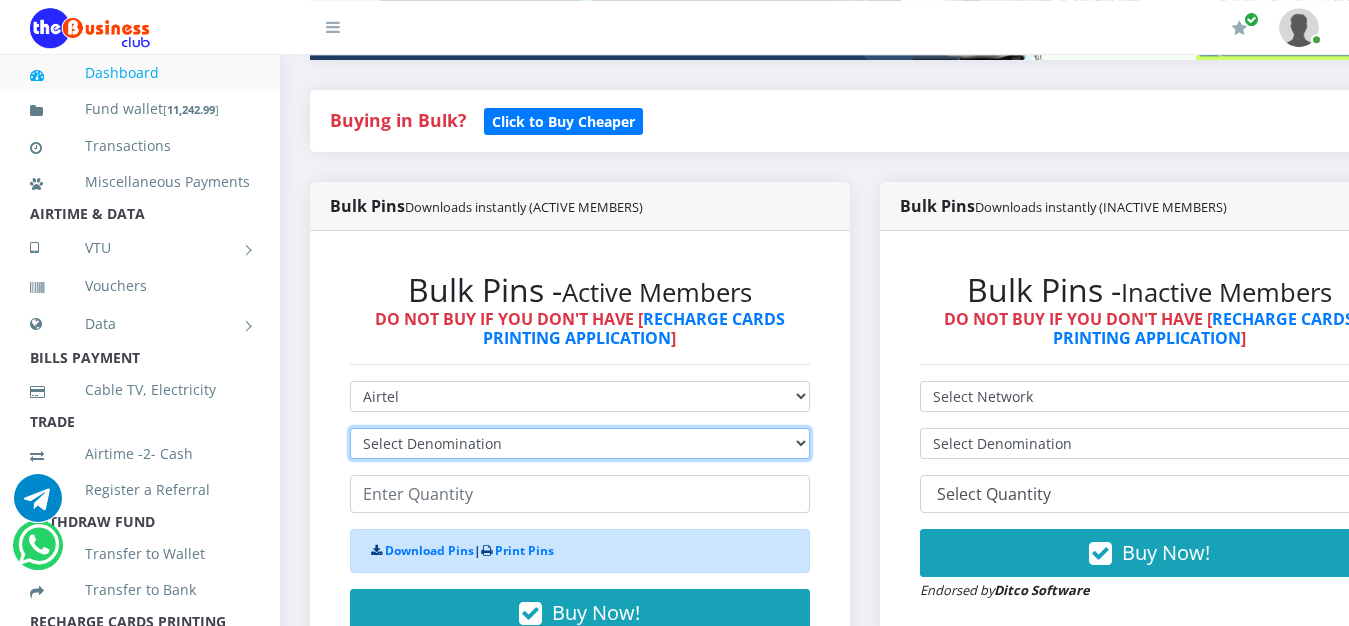
click at [350, 428] on select "Select Denomination Airtel NGN100 - ₦96.38 Airtel NGN200 - ₦192.76 Airtel NGN50…" at bounding box center [580, 443] width 460 height 31
select select "481.9-500"
click option "Airtel NGN500 - ₦481.90" at bounding box center [0, 0] width 0 height 0
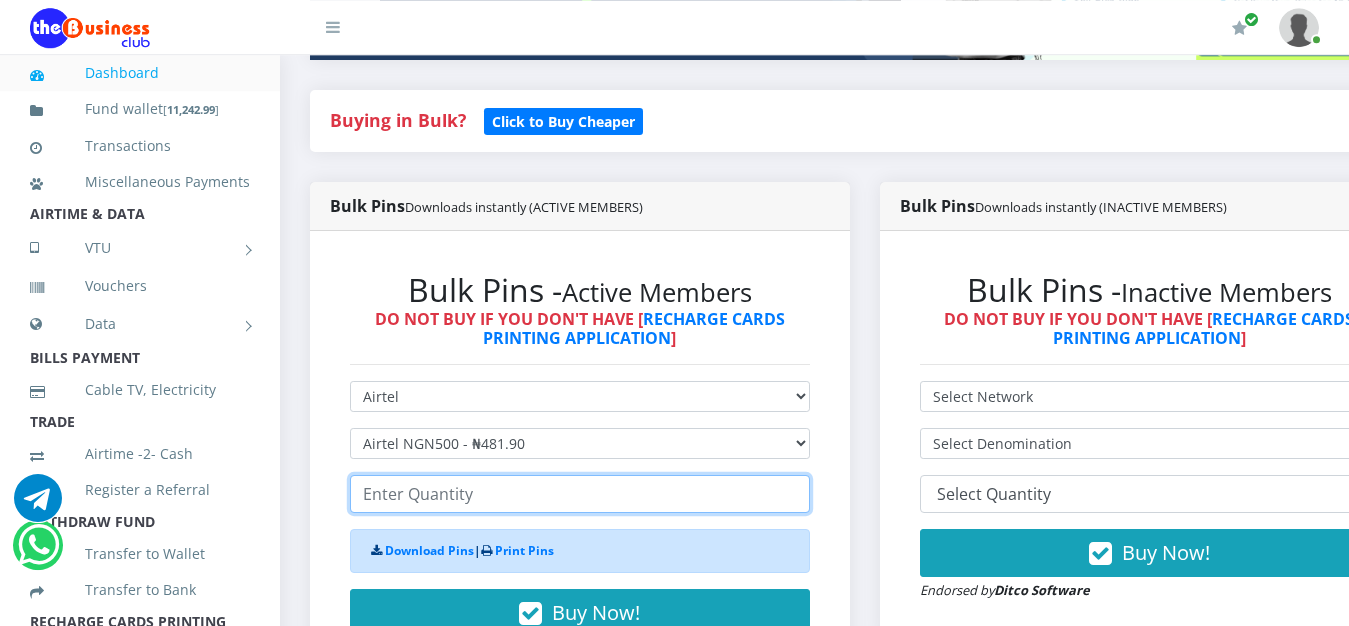
click at [488, 479] on input "number" at bounding box center [580, 494] width 460 height 38
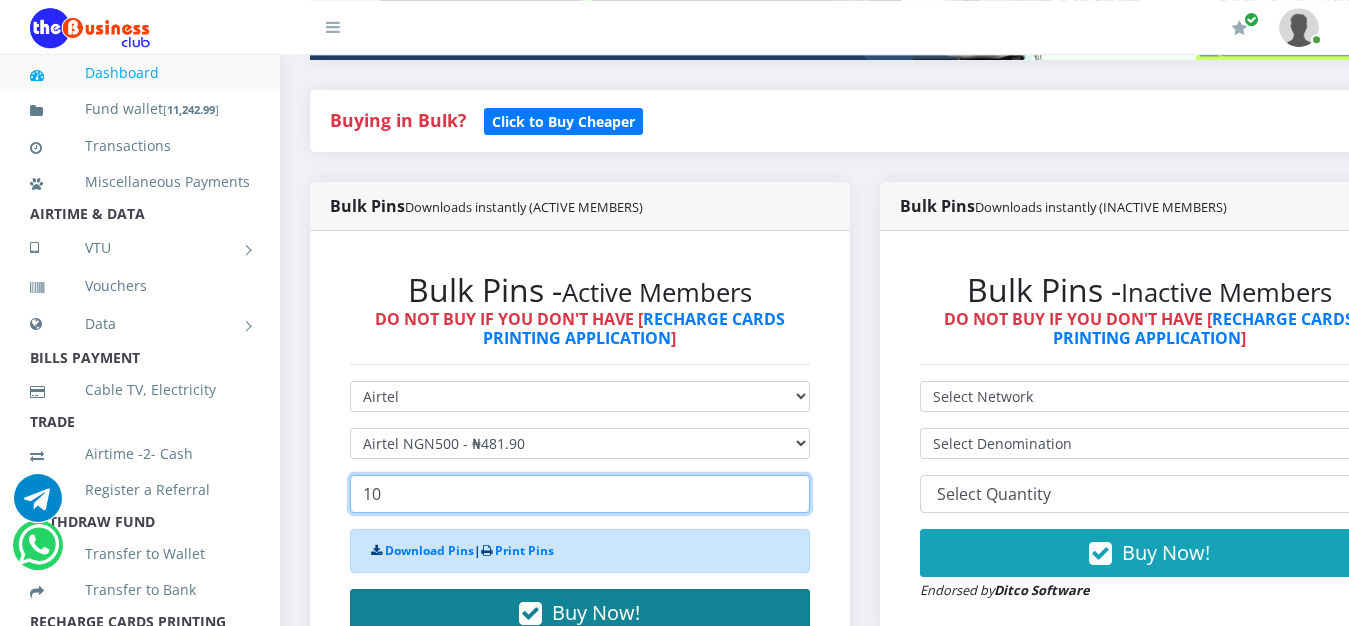
type input "10"
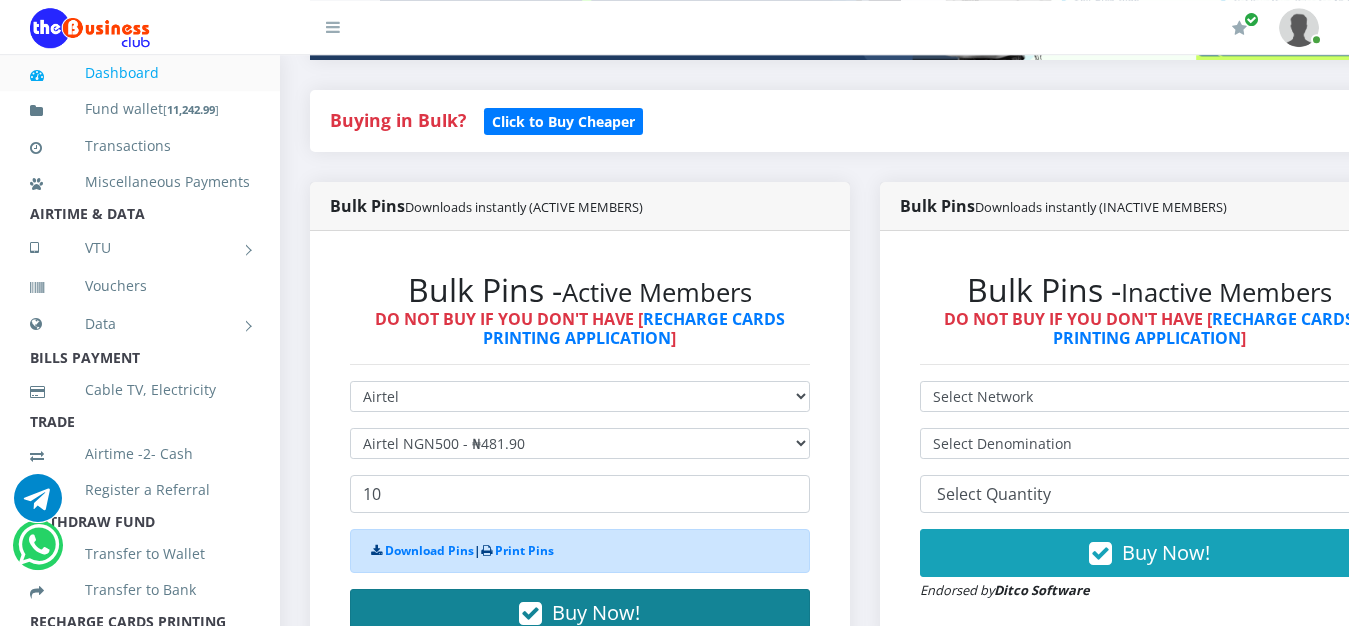
click at [582, 599] on span "Buy Now!" at bounding box center [596, 612] width 88 height 27
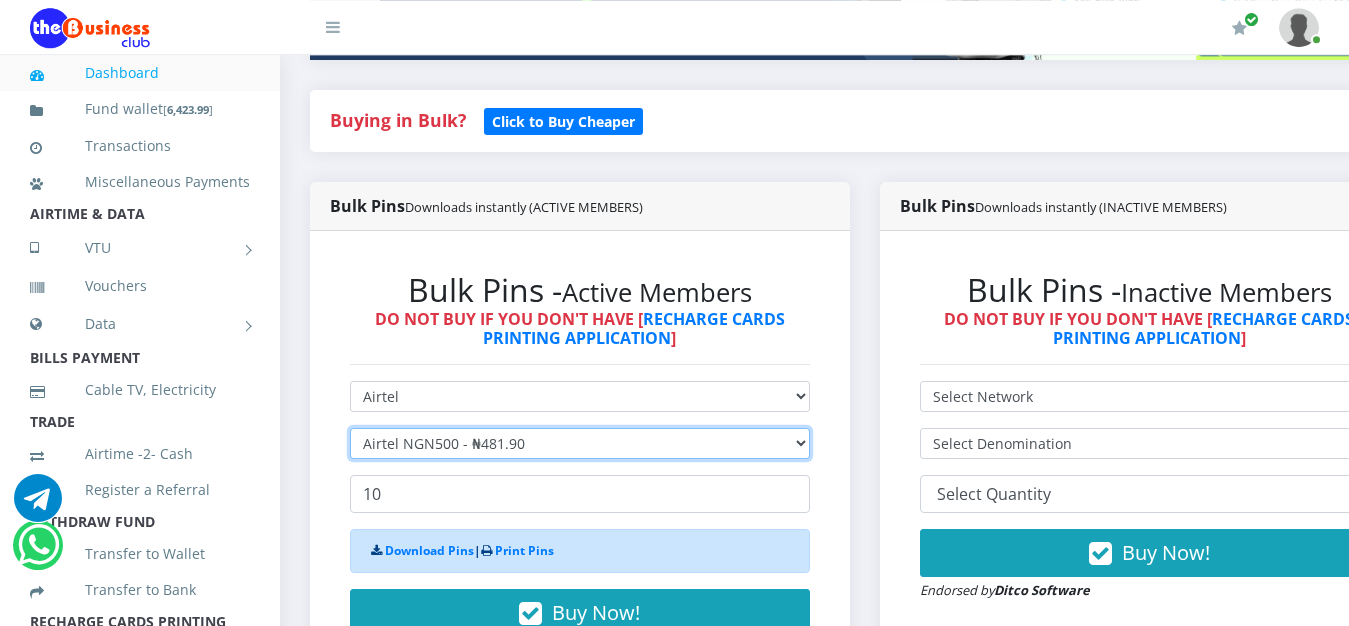
click at [350, 428] on select "Select Denomination Airtel NGN100 - ₦96.38 Airtel NGN200 - ₦192.76 Airtel NGN50…" at bounding box center [580, 443] width 460 height 31
select select "192.76-200"
click option "Airtel NGN200 - ₦192.76" at bounding box center [0, 0] width 0 height 0
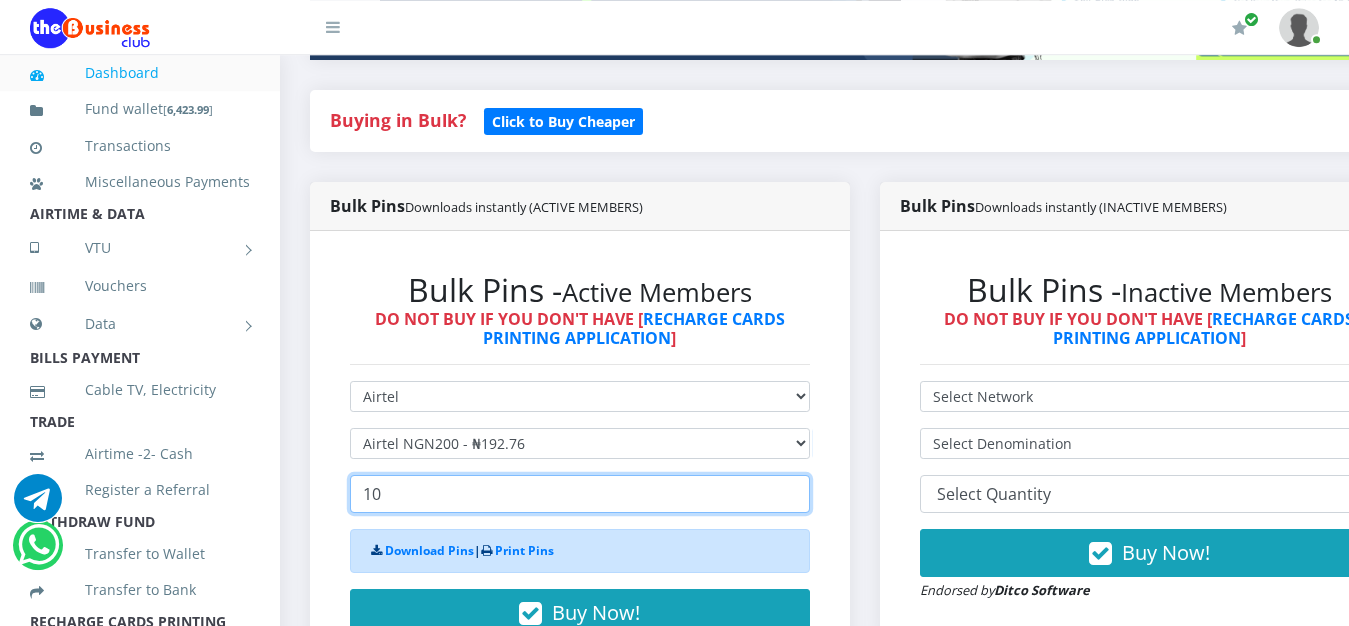
click at [446, 479] on input "10" at bounding box center [580, 494] width 460 height 38
type input "1"
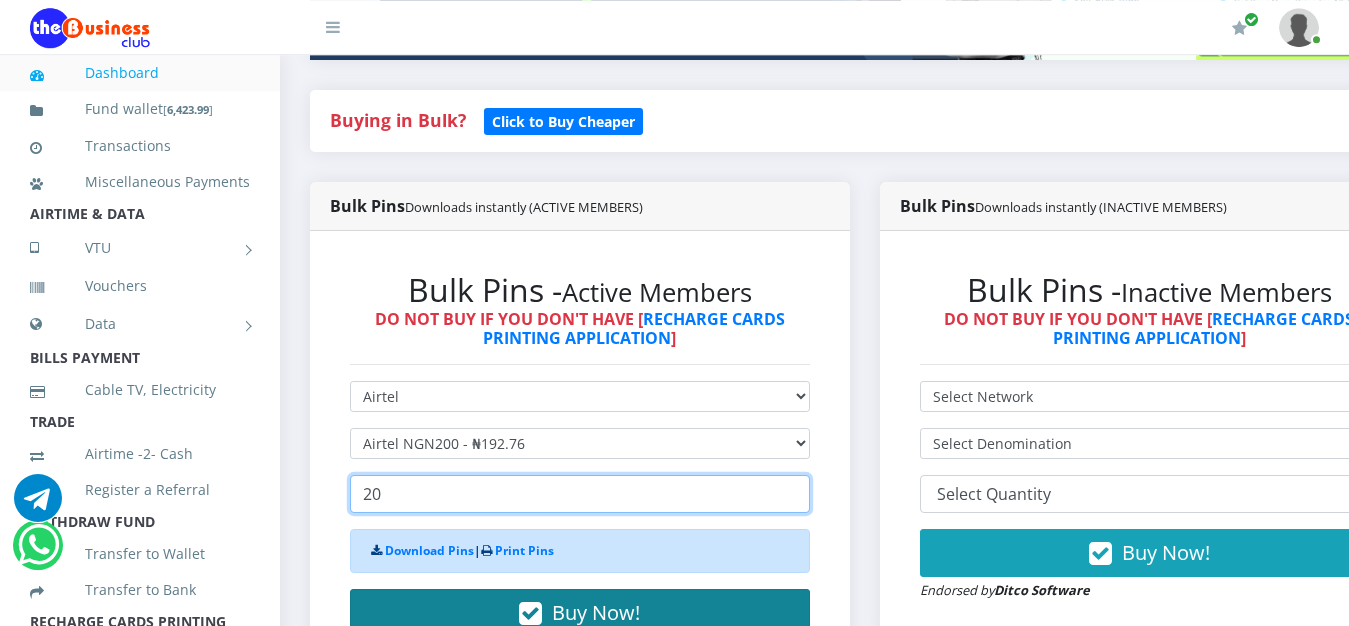
type input "20"
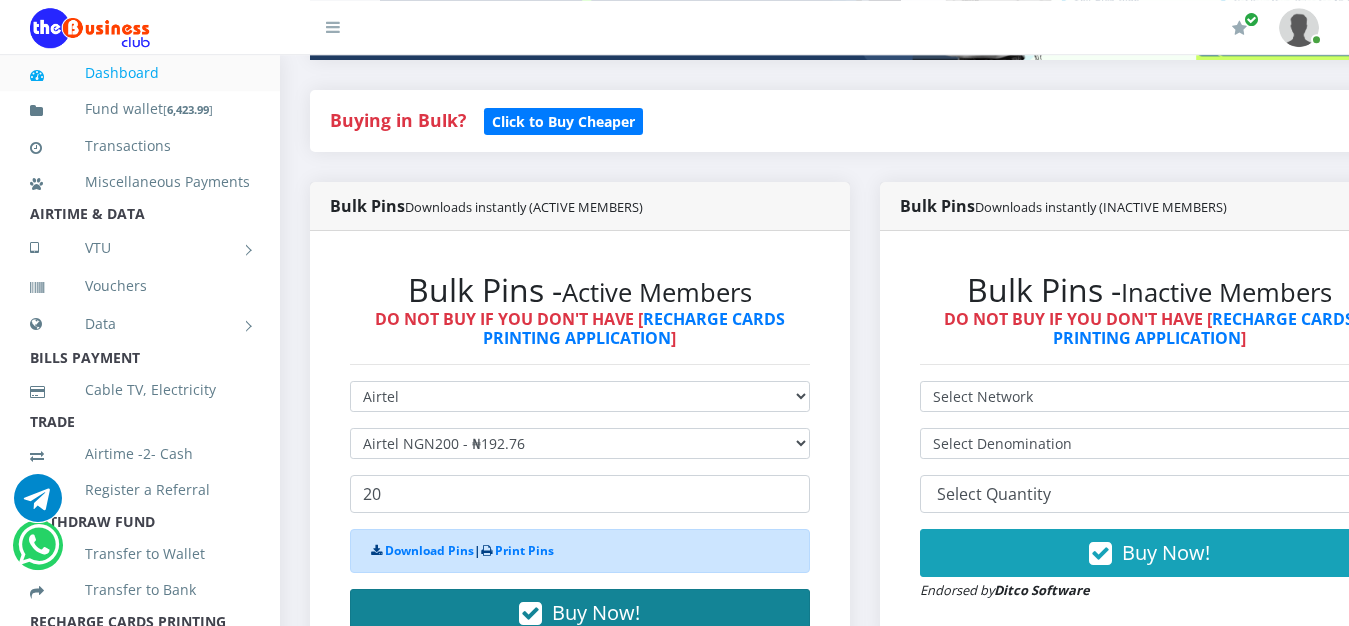
click at [594, 599] on span "Buy Now!" at bounding box center [596, 612] width 88 height 27
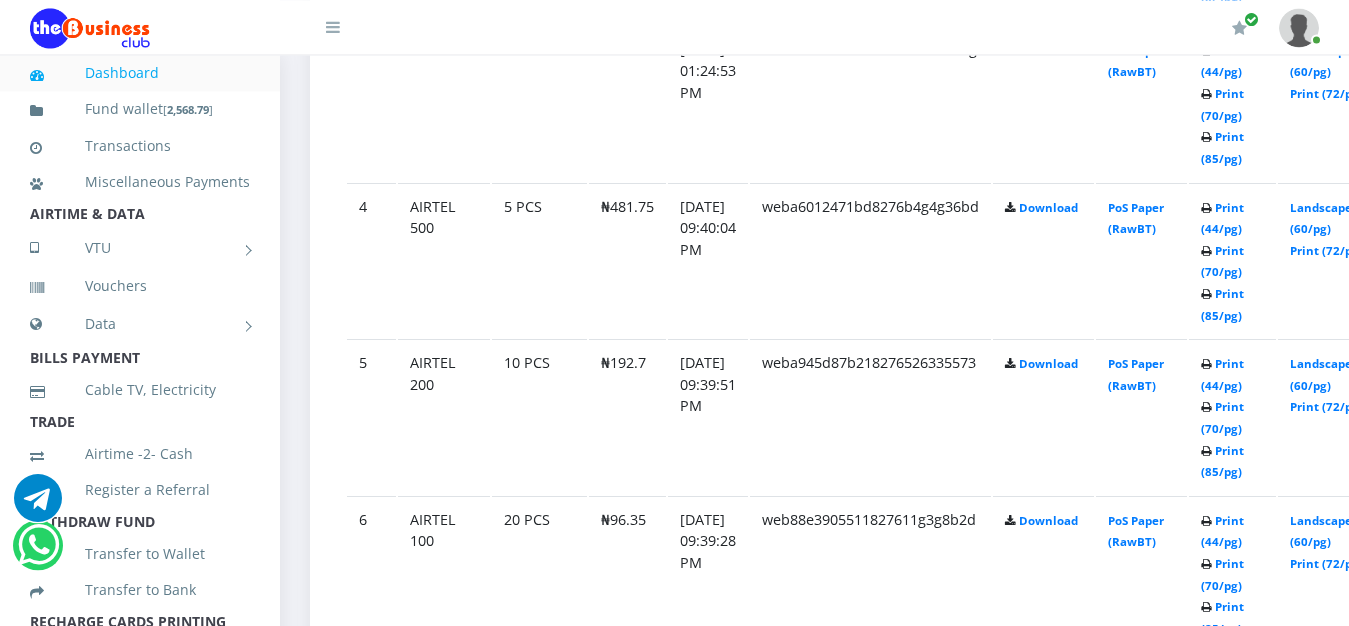
scroll to position [1703, 0]
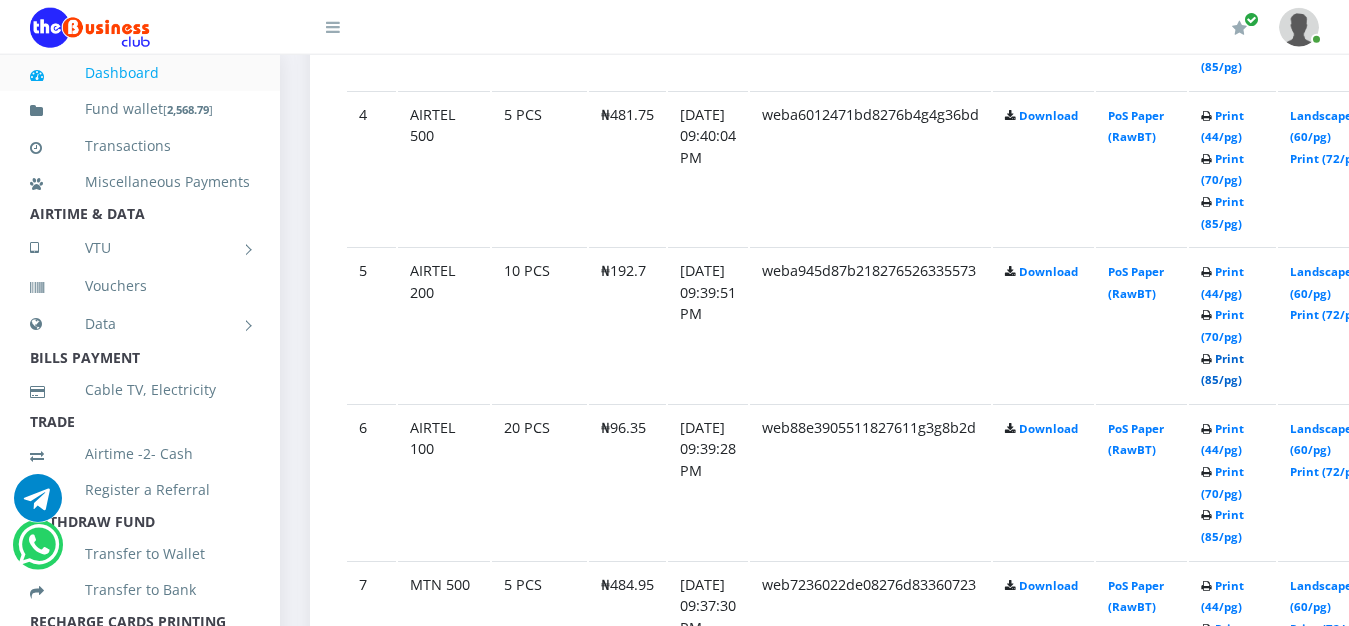
click at [1244, 351] on link "Print (85/pg)" at bounding box center [1222, 369] width 43 height 37
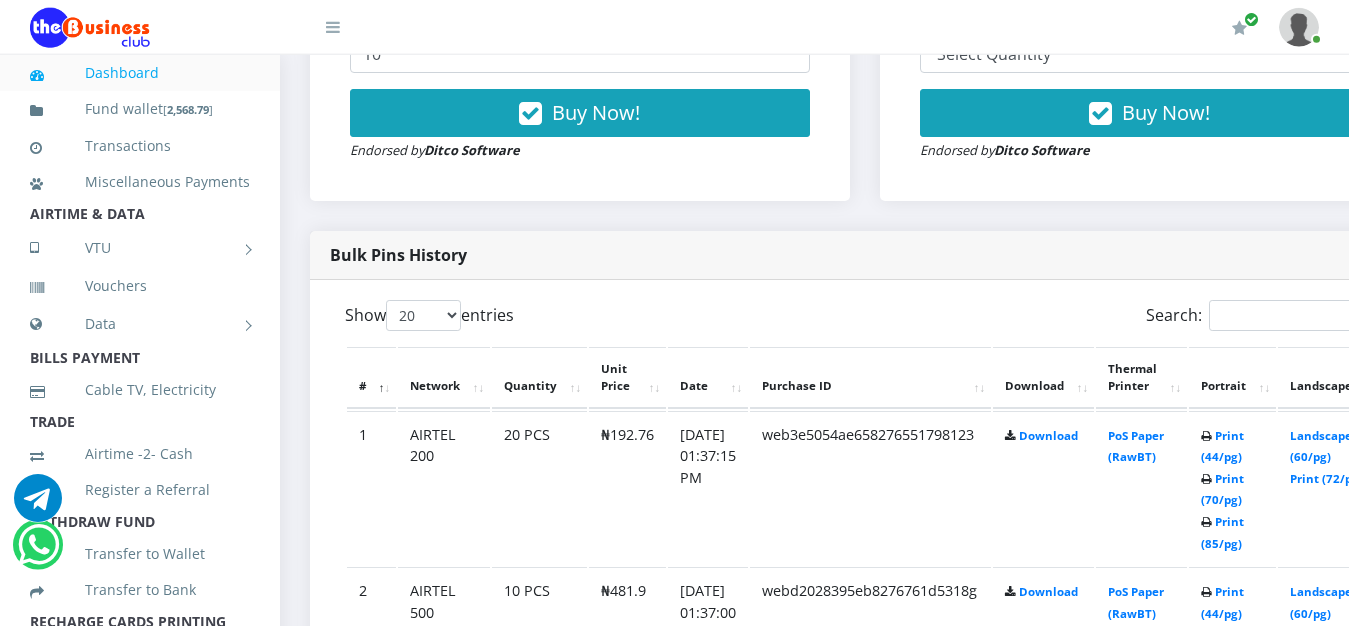
scroll to position [1013, 0]
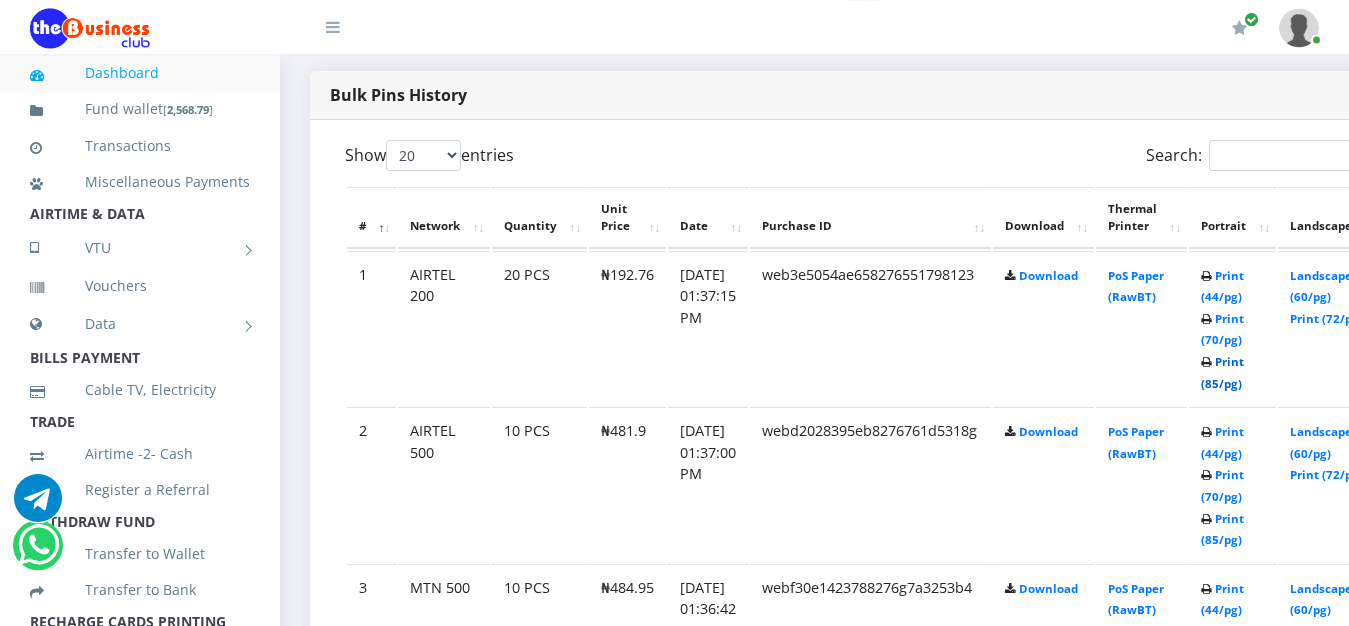
click at [1244, 354] on link "Print (85/pg)" at bounding box center [1222, 372] width 43 height 37
